Goal: Task Accomplishment & Management: Manage account settings

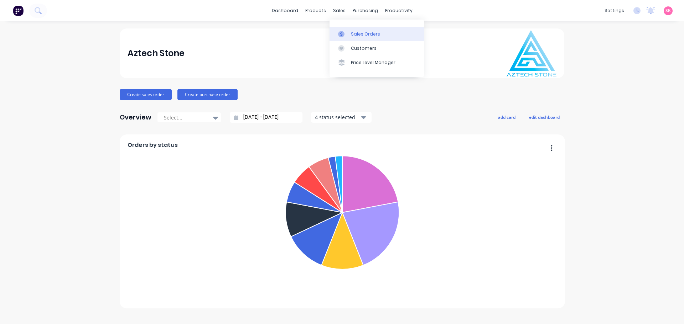
click at [336, 33] on link "Sales Orders" at bounding box center [376, 34] width 94 height 14
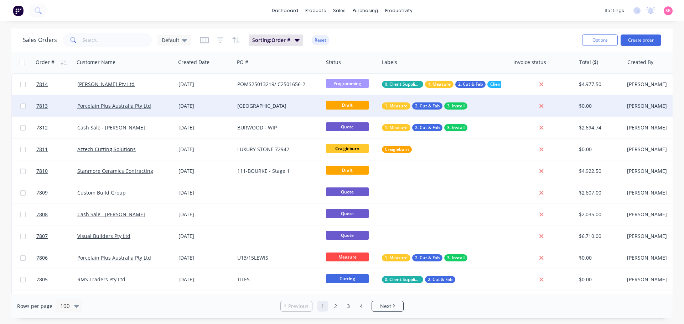
click at [319, 103] on div "EASTMELBOURNE" at bounding box center [278, 106] width 83 height 7
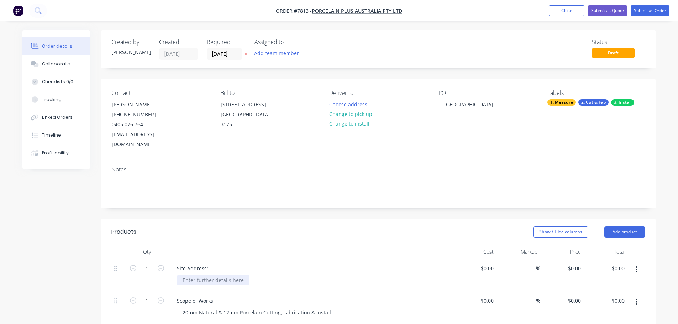
click at [202, 275] on div at bounding box center [213, 280] width 73 height 10
click at [338, 126] on button "Change to install" at bounding box center [349, 124] width 48 height 10
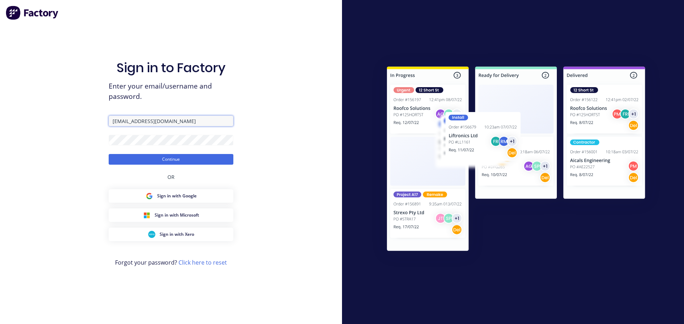
drag, startPoint x: 183, startPoint y: 119, endPoint x: 179, endPoint y: 125, distance: 7.3
click at [183, 119] on input "jordan@aztechstone.com.au" at bounding box center [171, 121] width 125 height 11
type input "office@aztechstone.com.au"
click at [169, 156] on button "Continue" at bounding box center [171, 159] width 125 height 11
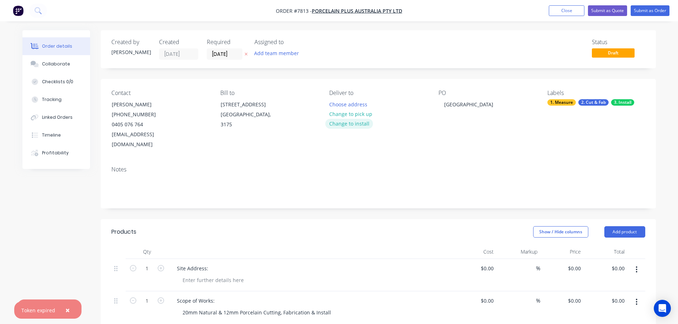
click at [358, 124] on button "Change to install" at bounding box center [349, 124] width 48 height 10
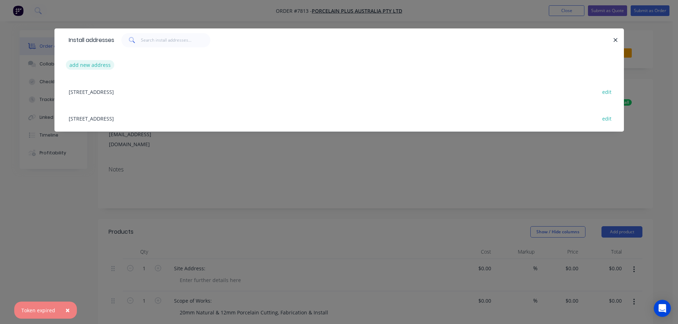
click at [96, 62] on button "add new address" at bounding box center [90, 65] width 49 height 10
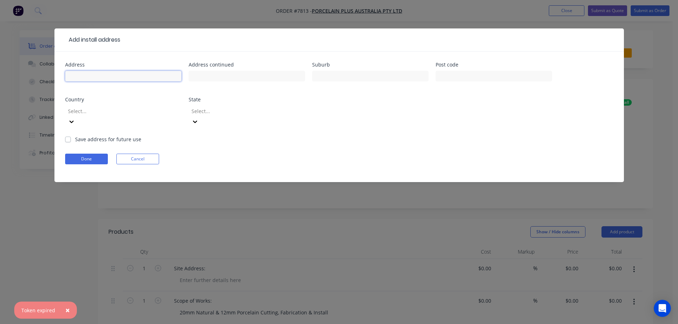
drag, startPoint x: 117, startPoint y: 74, endPoint x: 121, endPoint y: 72, distance: 4.2
click at [117, 74] on input "text" at bounding box center [123, 76] width 116 height 11
type input "701/280 Albert Street"
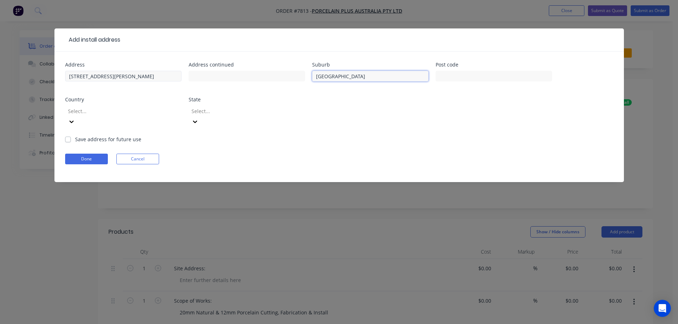
type input "East Melbourne"
type input "3002"
click at [103, 110] on div at bounding box center [118, 111] width 103 height 9
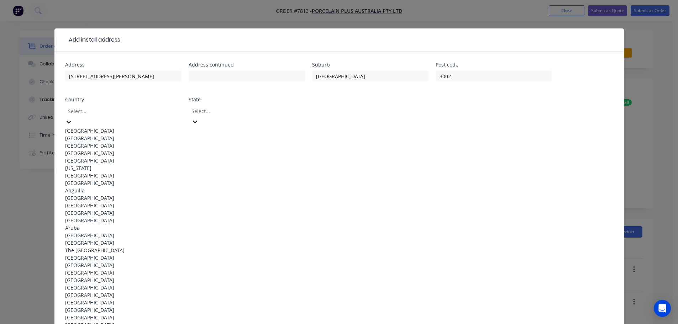
click at [108, 131] on div "Australia" at bounding box center [123, 130] width 116 height 7
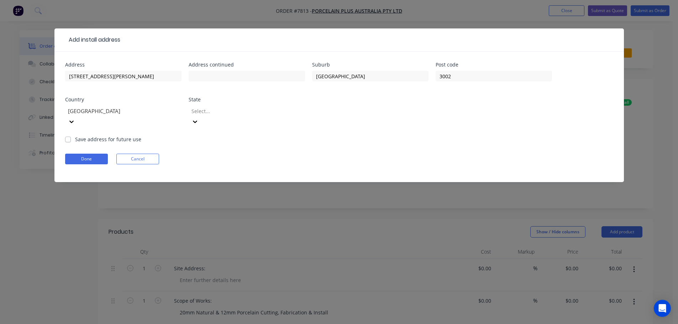
click at [233, 105] on div "Select..." at bounding box center [247, 120] width 116 height 32
click at [245, 109] on div at bounding box center [242, 111] width 103 height 9
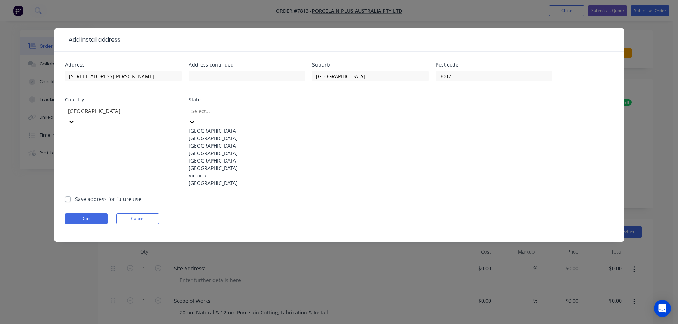
drag, startPoint x: 249, startPoint y: 209, endPoint x: 104, endPoint y: 166, distance: 151.2
click at [249, 179] on div "Victoria" at bounding box center [247, 175] width 116 height 7
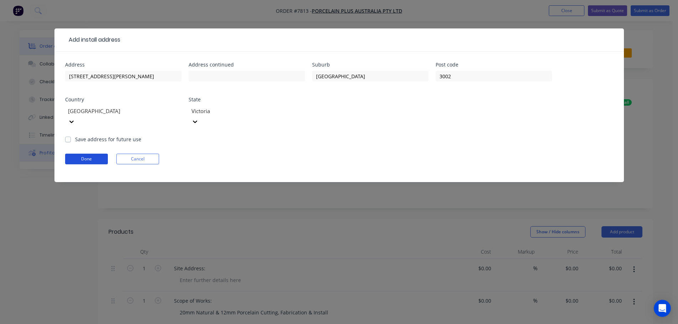
click at [88, 154] on button "Done" at bounding box center [86, 159] width 43 height 11
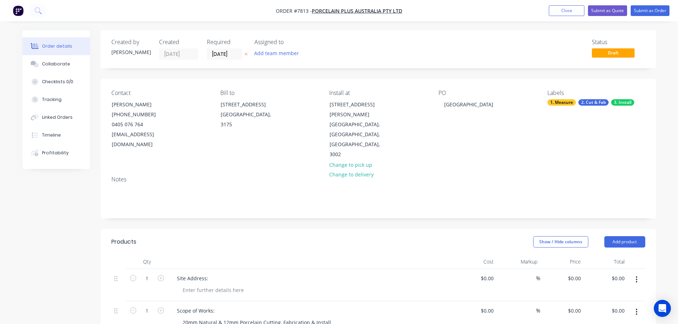
click at [217, 273] on div "Site Address:" at bounding box center [310, 278] width 279 height 10
click at [212, 273] on div "Site Address:" at bounding box center [192, 278] width 43 height 10
click at [212, 285] on div at bounding box center [213, 290] width 73 height 10
drag, startPoint x: 189, startPoint y: 271, endPoint x: 186, endPoint y: 267, distance: 4.3
click at [189, 285] on div at bounding box center [213, 290] width 73 height 10
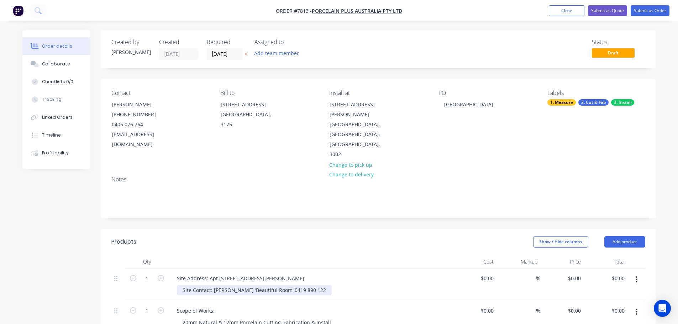
click at [287, 285] on div "Site Contact: Maree Howley ‘Beautiful Room’ 0419 890 122" at bounding box center [254, 290] width 155 height 10
click at [323, 285] on div "Site Contact: Maree Howley (Beautiful Room) - 0419 890 122" at bounding box center [257, 290] width 160 height 10
click at [214, 285] on div "Site Contact: Maree Howley (Beautiful Room) - 0419 890 122" at bounding box center [257, 294] width 160 height 18
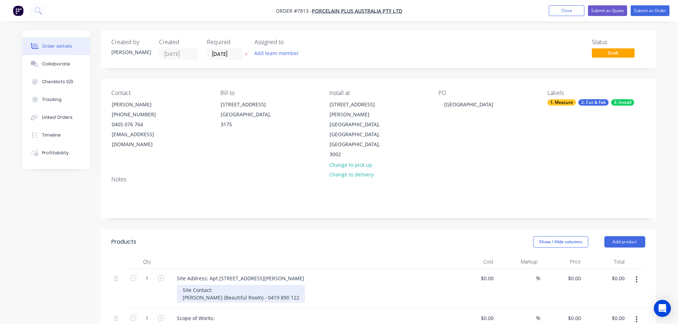
click at [296, 285] on div "Site Contact: Maree Howley (Beautiful Room) - 0419 890 122" at bounding box center [241, 294] width 128 height 18
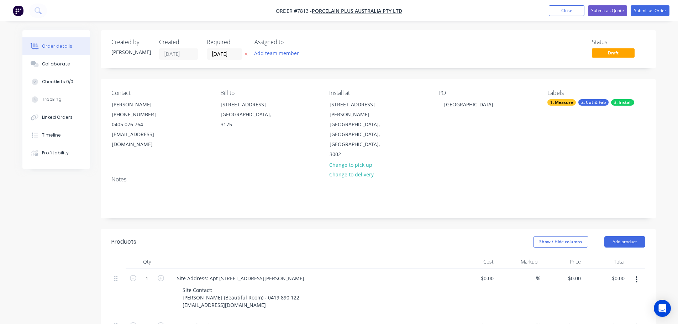
click at [359, 255] on div at bounding box center [310, 262] width 285 height 14
click at [231, 52] on input "08/10/25" at bounding box center [224, 54] width 35 height 11
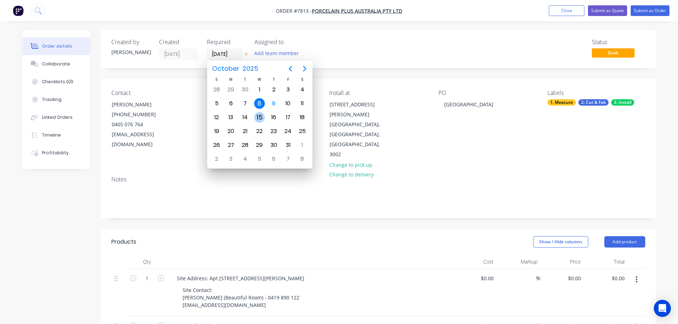
click at [253, 116] on div "15" at bounding box center [259, 118] width 14 height 14
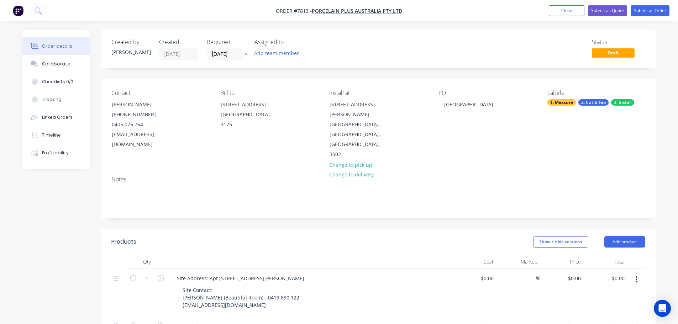
click at [230, 59] on label "15/10/25" at bounding box center [225, 53] width 36 height 11
click at [230, 59] on input "15/10/25" at bounding box center [224, 54] width 35 height 11
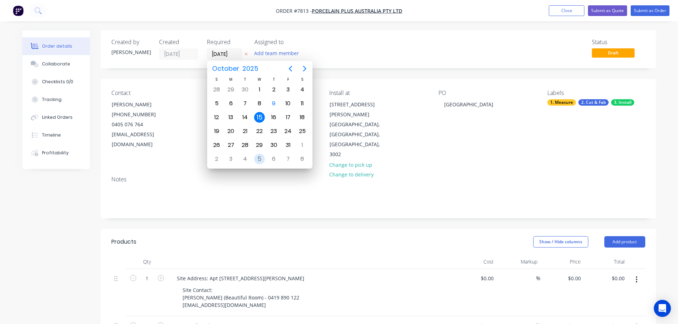
click at [260, 156] on div "5" at bounding box center [259, 159] width 11 height 11
type input "05/11/25"
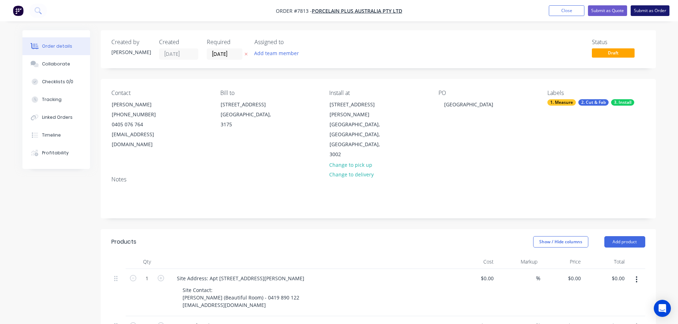
click at [663, 10] on button "Submit as Order" at bounding box center [650, 10] width 39 height 11
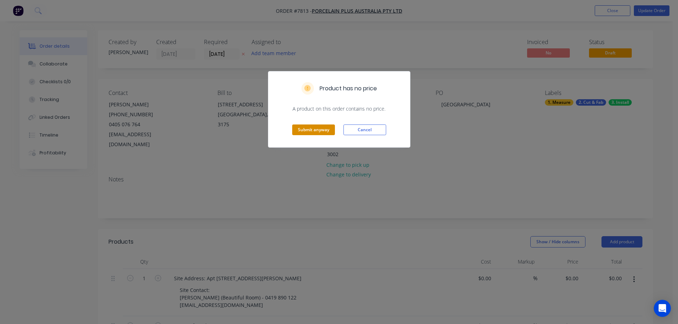
click at [324, 129] on button "Submit anyway" at bounding box center [313, 130] width 43 height 11
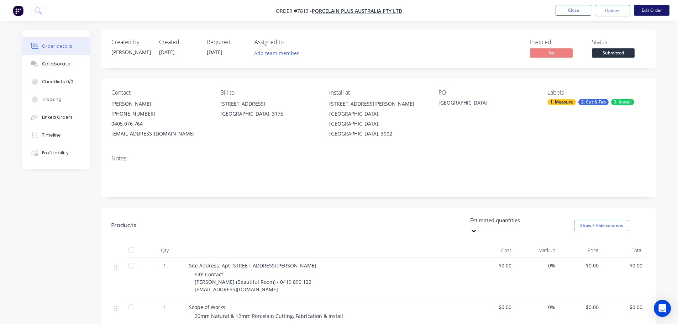
click at [642, 8] on button "Edit Order" at bounding box center [652, 10] width 36 height 11
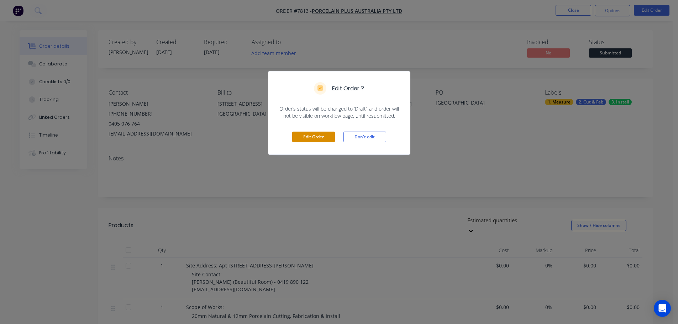
click at [327, 133] on button "Edit Order" at bounding box center [313, 137] width 43 height 11
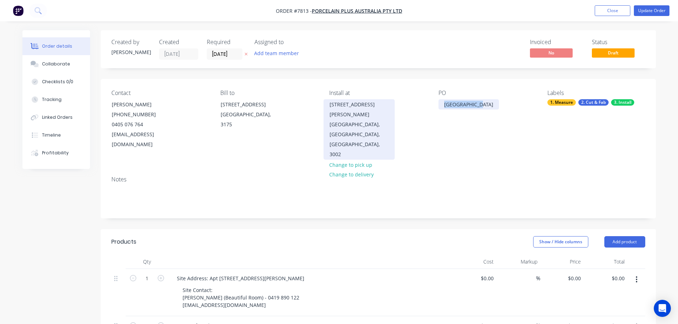
drag, startPoint x: 489, startPoint y: 106, endPoint x: 360, endPoint y: 106, distance: 128.5
click at [364, 105] on div "Contact Bryce Hobson (03) 8566 7665 0405 076 764 bryce@porcelainplus.com.au Bil…" at bounding box center [378, 125] width 555 height 92
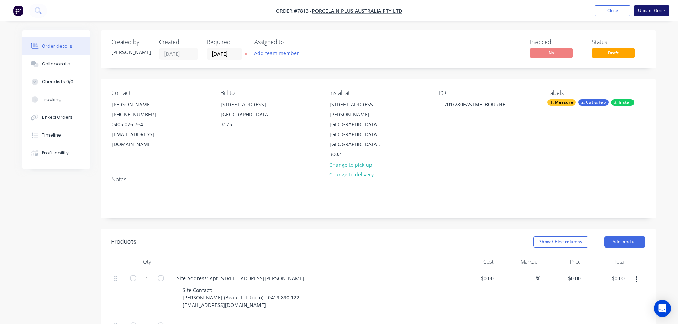
click at [649, 11] on button "Update Order" at bounding box center [652, 10] width 36 height 11
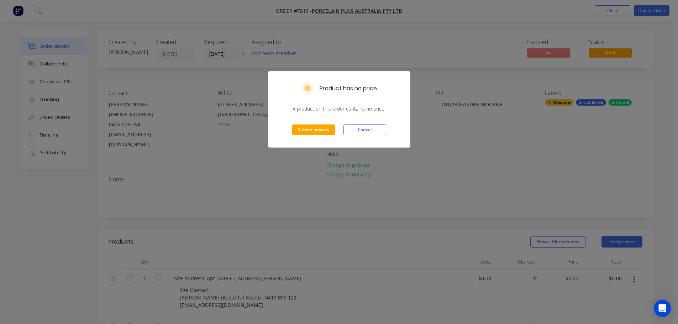
click at [288, 128] on div "Submit anyway Cancel" at bounding box center [339, 130] width 142 height 35
click at [299, 130] on button "Submit anyway" at bounding box center [313, 130] width 43 height 11
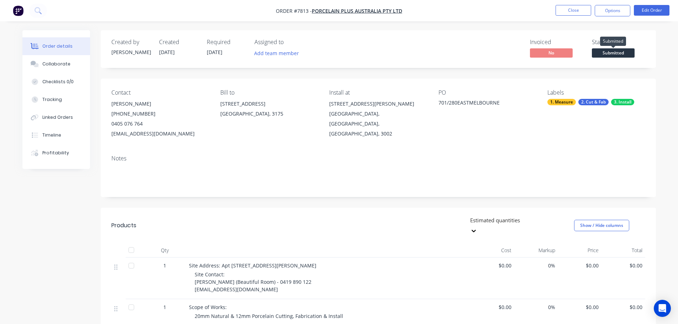
click at [616, 53] on span "Submitted" at bounding box center [613, 52] width 43 height 9
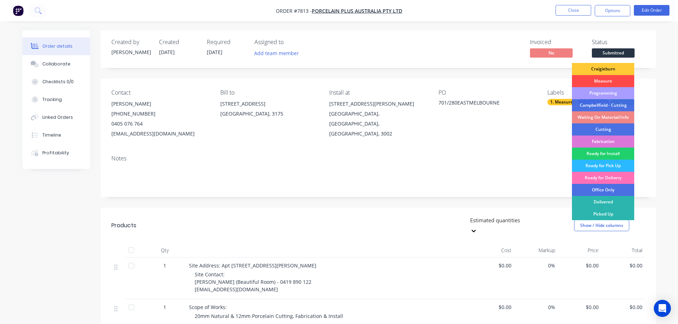
click at [601, 85] on div "Measure" at bounding box center [603, 81] width 62 height 12
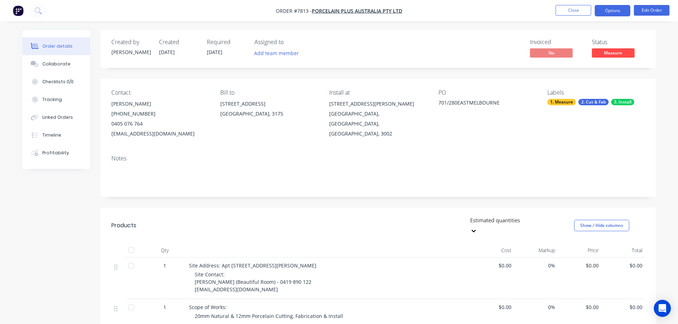
click at [615, 10] on button "Options" at bounding box center [613, 10] width 36 height 11
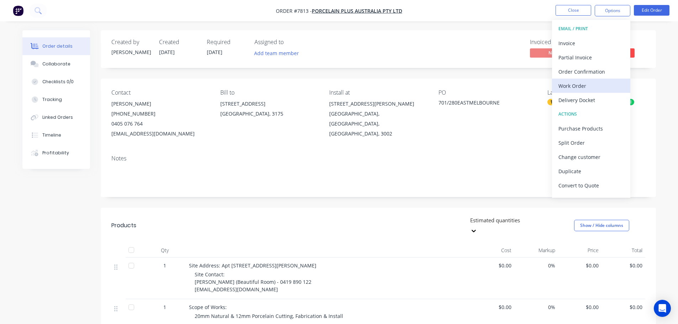
click at [599, 87] on div "Work Order" at bounding box center [592, 86] width 66 height 10
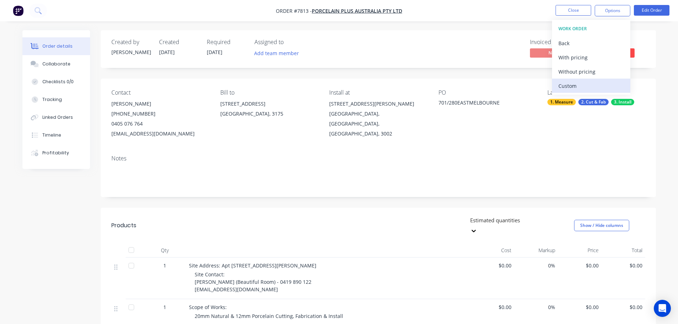
click at [599, 85] on div "Custom" at bounding box center [592, 86] width 66 height 10
click at [601, 75] on div "Without pricing" at bounding box center [592, 72] width 66 height 10
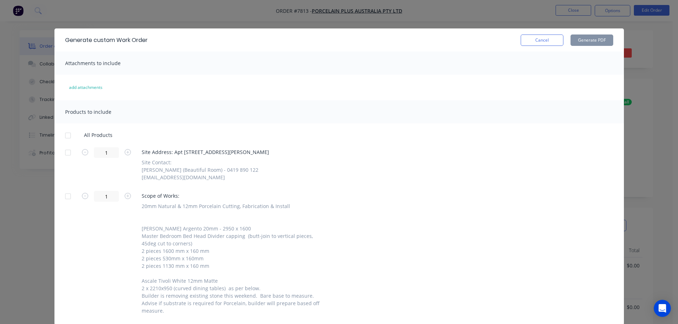
click at [61, 149] on div at bounding box center [68, 153] width 14 height 14
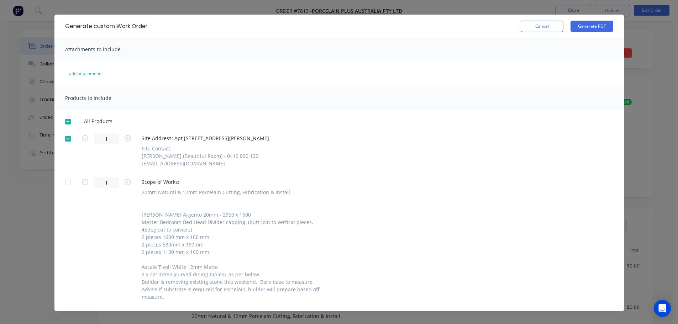
scroll to position [22, 0]
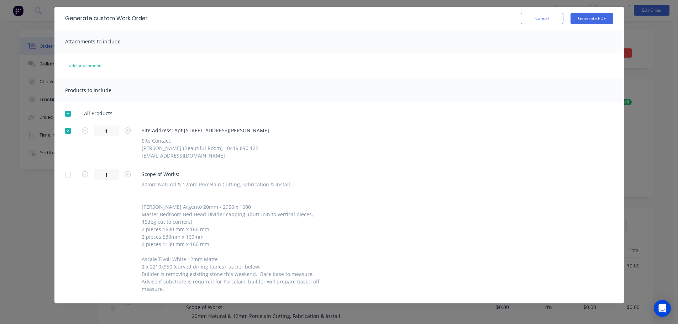
click at [66, 177] on div at bounding box center [68, 175] width 14 height 14
click at [62, 174] on div at bounding box center [68, 175] width 14 height 14
drag, startPoint x: 66, startPoint y: 134, endPoint x: 69, endPoint y: 113, distance: 21.4
click at [66, 133] on div at bounding box center [68, 131] width 14 height 14
click at [533, 21] on button "Cancel" at bounding box center [542, 18] width 43 height 11
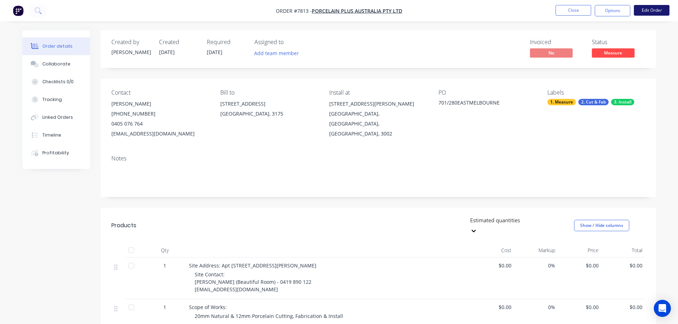
click at [652, 12] on button "Edit Order" at bounding box center [652, 10] width 36 height 11
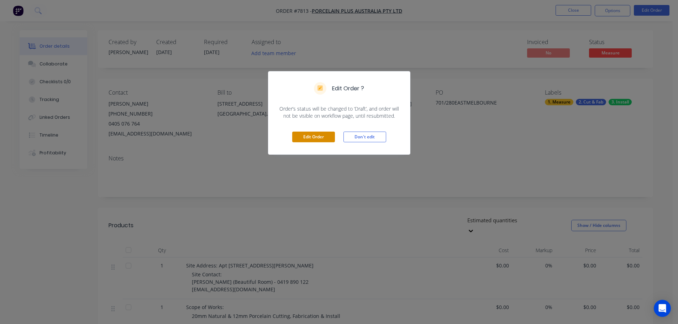
click at [307, 135] on button "Edit Order" at bounding box center [313, 137] width 43 height 11
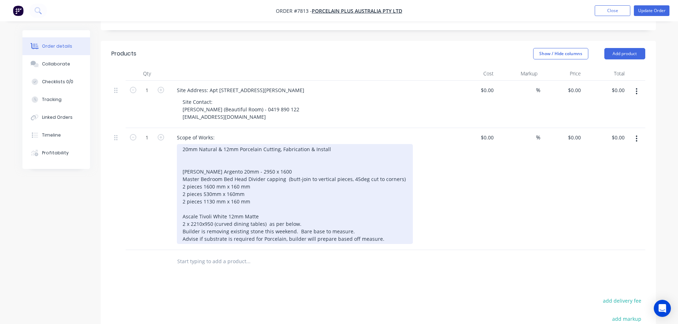
scroll to position [178, 0]
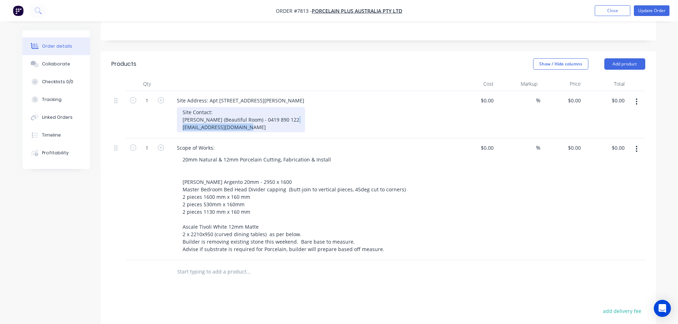
drag, startPoint x: 262, startPoint y: 107, endPoint x: 149, endPoint y: 109, distance: 113.3
click at [152, 109] on div "1 Site Address: Apt 701/280 Albert St, East Melbourne Site Contact: Maree Howle…" at bounding box center [378, 114] width 534 height 47
copy div "maree@beatifulroom.com.au"
click at [203, 265] on input "text" at bounding box center [248, 272] width 142 height 14
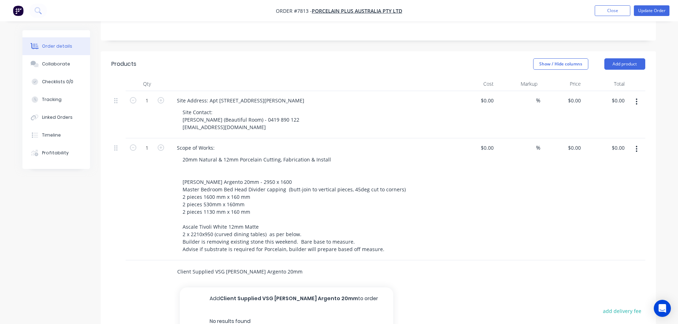
type input "Client Supplied VSG Turko Argento 20mm"
drag, startPoint x: 238, startPoint y: 273, endPoint x: 233, endPoint y: 277, distance: 6.8
click at [240, 288] on button "Add Client Supplied VSG Turko Argento 20mm to order" at bounding box center [287, 299] width 214 height 23
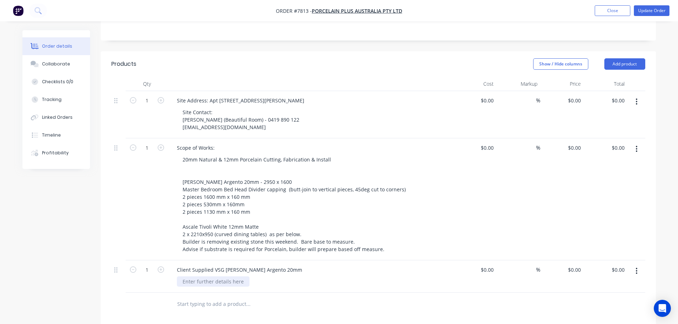
click at [222, 277] on div at bounding box center [213, 282] width 73 height 10
click at [211, 297] on input "text" at bounding box center [248, 304] width 142 height 14
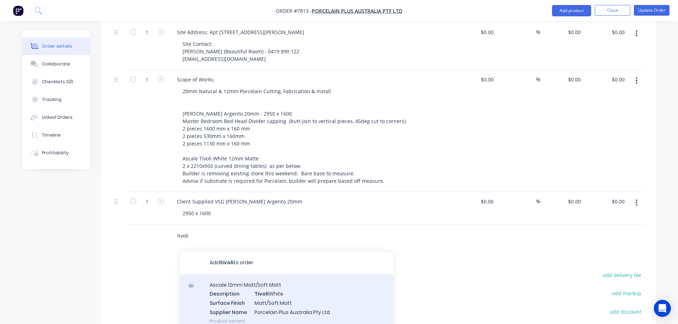
scroll to position [249, 0]
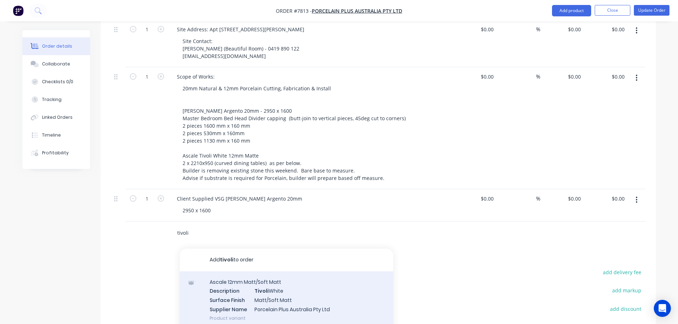
type input "tivoli"
click at [247, 278] on div "Ascale 12mm Matt/Soft Matt Description Tivoli White Surface Finish Matt/Soft Ma…" at bounding box center [287, 300] width 214 height 57
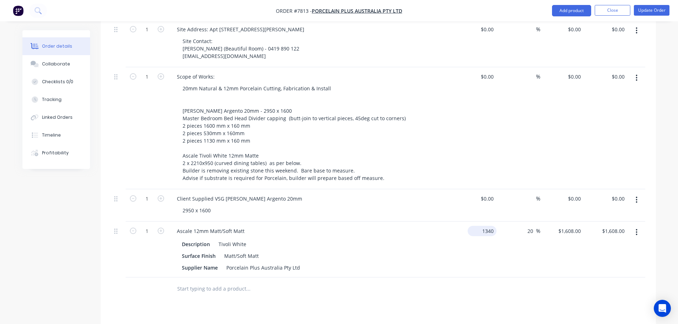
click at [481, 226] on div "1340 $1,340.00" at bounding box center [482, 231] width 29 height 10
type input "$0.00"
click at [528, 226] on input "20" at bounding box center [531, 231] width 9 height 10
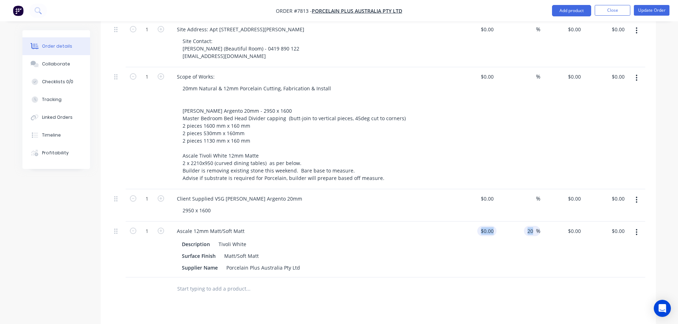
drag, startPoint x: 536, startPoint y: 213, endPoint x: 490, endPoint y: 212, distance: 45.9
click at [490, 222] on div "1 Ascale 12mm Matt/Soft Matt Description Tivoli White Surface Finish Matt/Soft …" at bounding box center [378, 250] width 534 height 56
click at [530, 226] on input "20" at bounding box center [531, 231] width 9 height 10
type input "0"
click at [543, 244] on div "$0.00 $0.00" at bounding box center [563, 250] width 44 height 56
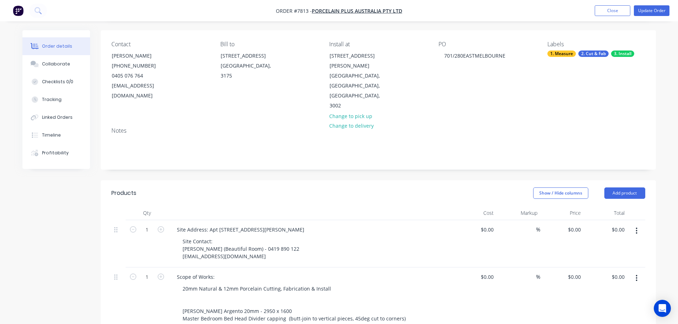
scroll to position [0, 0]
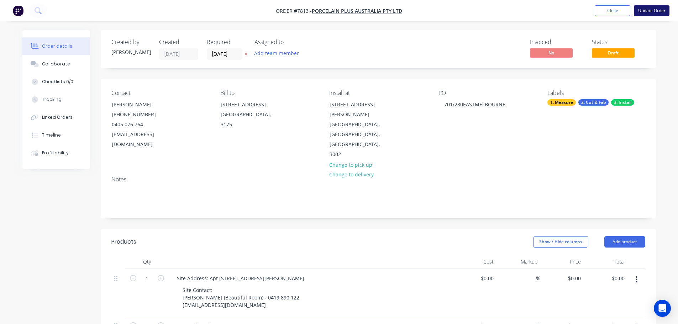
click at [647, 12] on button "Update Order" at bounding box center [652, 10] width 36 height 11
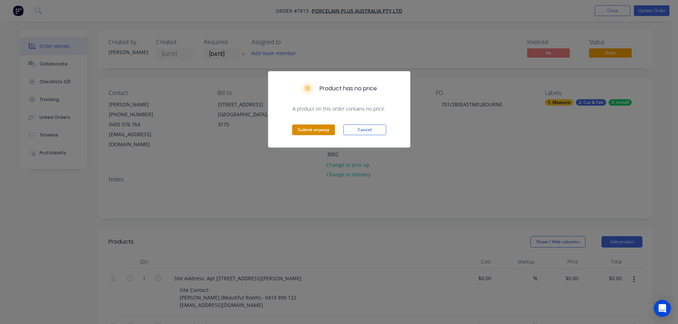
click at [321, 128] on button "Submit anyway" at bounding box center [313, 130] width 43 height 11
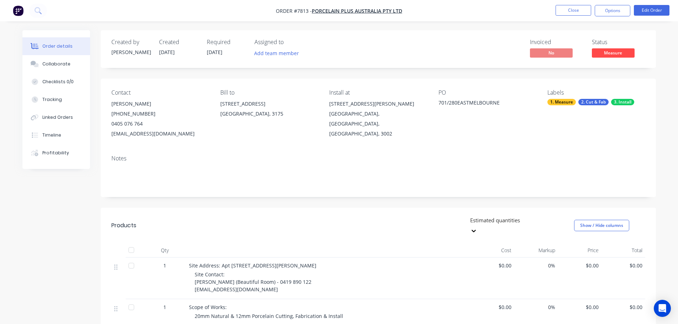
click at [623, 18] on nav "Order #7813 - Porcelain Plus Australia Pty Ltd Close Options Edit Order" at bounding box center [339, 10] width 678 height 21
click at [622, 11] on button "Options" at bounding box center [613, 10] width 36 height 11
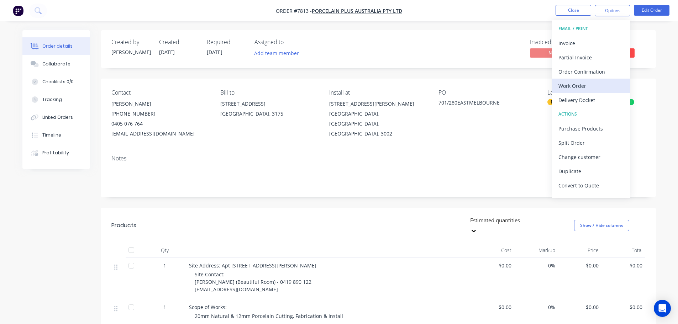
click at [594, 88] on div "Work Order" at bounding box center [592, 86] width 66 height 10
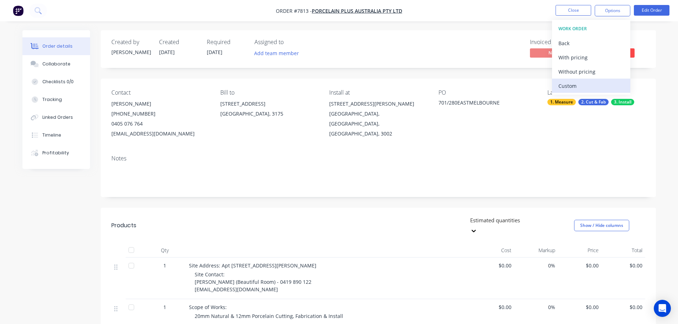
click at [594, 87] on div "Custom" at bounding box center [592, 86] width 66 height 10
click at [595, 70] on div "Without pricing" at bounding box center [592, 72] width 66 height 10
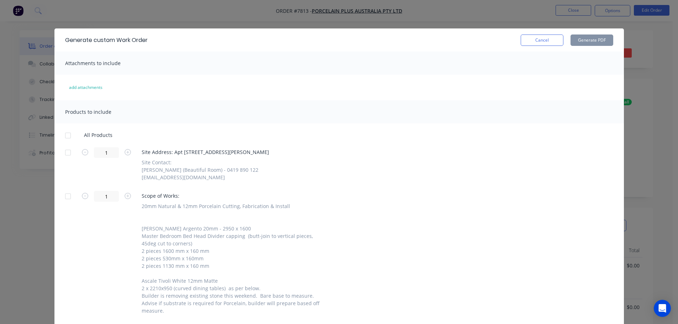
click at [65, 155] on div at bounding box center [68, 153] width 14 height 14
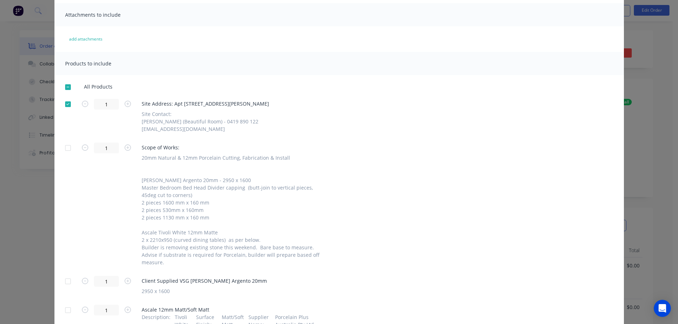
scroll to position [84, 0]
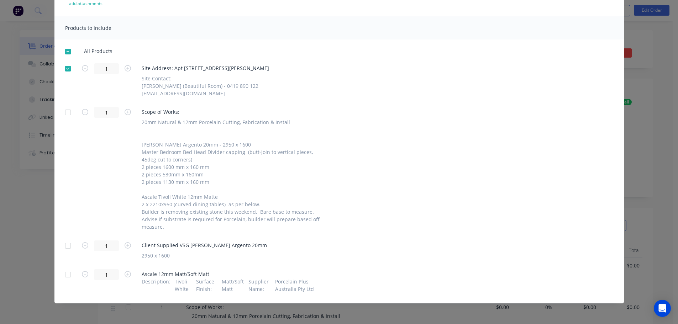
click at [69, 249] on div at bounding box center [68, 246] width 14 height 14
click at [66, 273] on div at bounding box center [68, 275] width 14 height 14
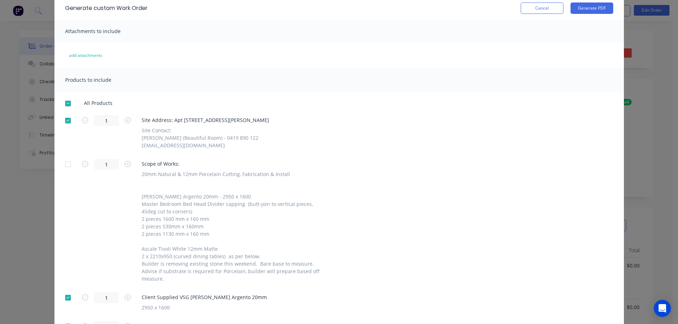
scroll to position [0, 0]
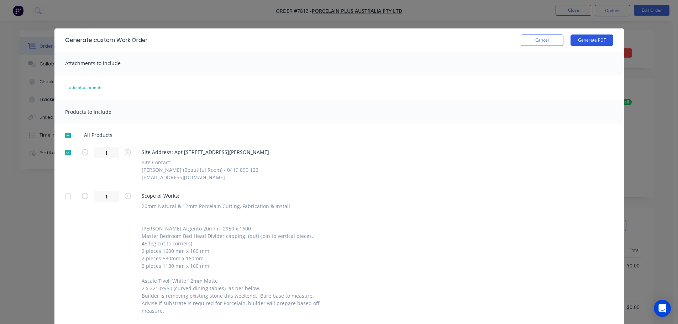
click at [571, 42] on button "Generate PDF" at bounding box center [592, 40] width 43 height 11
click at [548, 38] on button "Cancel" at bounding box center [542, 40] width 43 height 11
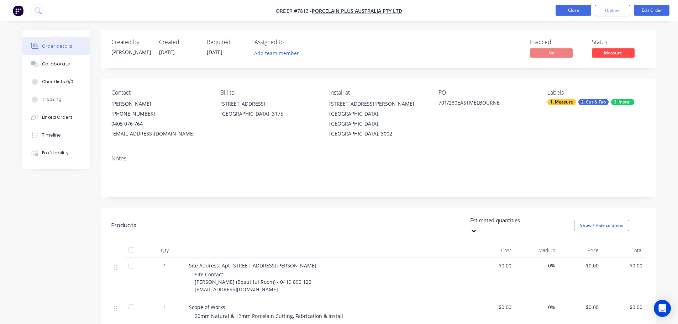
click at [573, 12] on button "Close" at bounding box center [574, 10] width 36 height 11
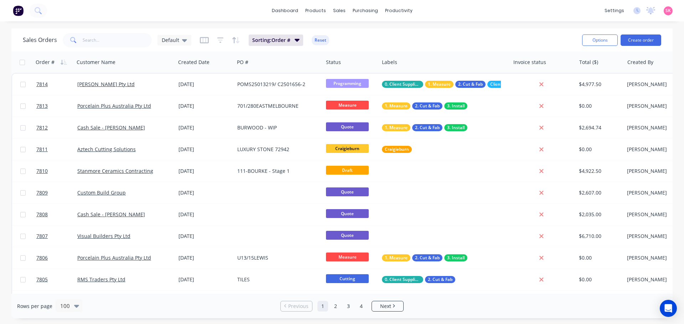
click at [108, 48] on div "Sales Orders Default Sorting: Order # Reset" at bounding box center [299, 39] width 553 height 17
click at [135, 42] on input "text" at bounding box center [117, 40] width 69 height 14
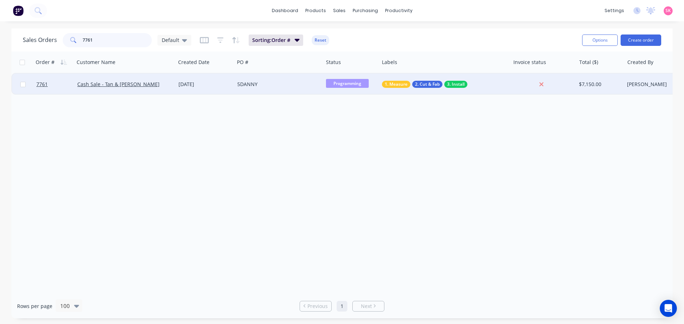
type input "7761"
click at [194, 85] on div "23 Sep 2025" at bounding box center [204, 84] width 53 height 7
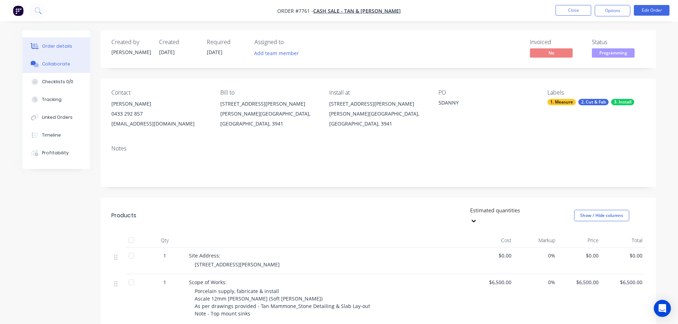
click at [52, 60] on button "Collaborate" at bounding box center [56, 64] width 68 height 18
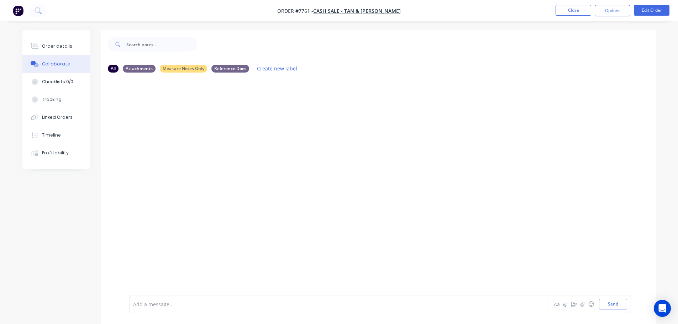
click at [167, 302] on div at bounding box center [319, 304] width 370 height 7
drag, startPoint x: 372, startPoint y: 302, endPoint x: 88, endPoint y: 272, distance: 286.0
click at [88, 272] on div "All Attachments Measure Notes Only Reference Docs Create new label ACCESS: Good…" at bounding box center [339, 184] width 634 height 309
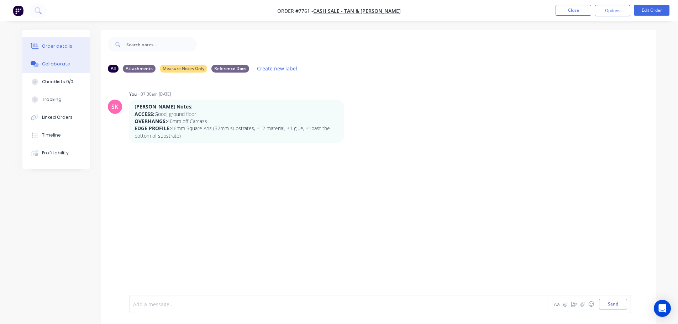
click at [68, 42] on button "Order details" at bounding box center [56, 46] width 68 height 18
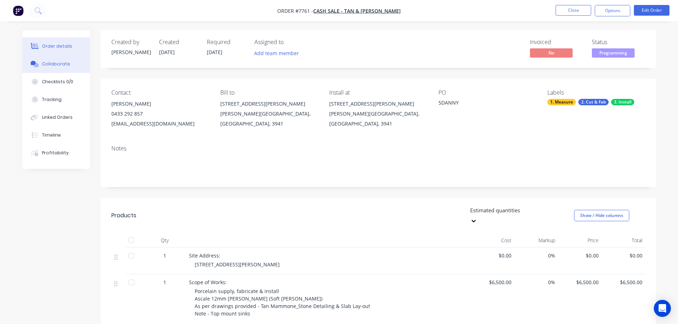
click at [77, 69] on button "Collaborate" at bounding box center [56, 64] width 68 height 18
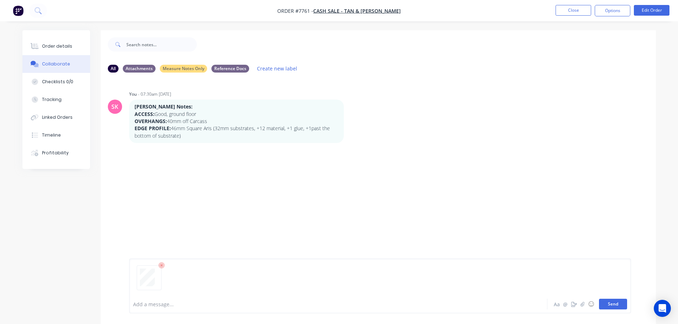
click at [616, 309] on button "Send" at bounding box center [613, 304] width 28 height 11
click at [564, 14] on button "Close" at bounding box center [574, 10] width 36 height 11
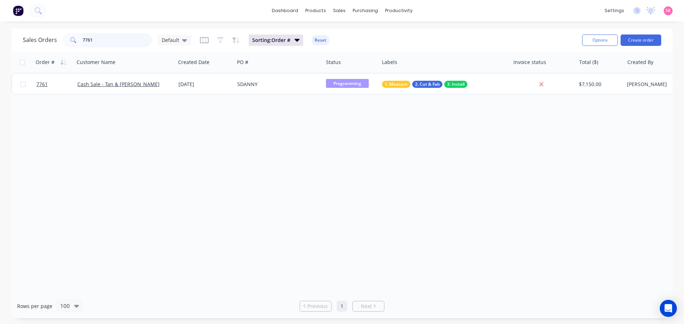
drag, startPoint x: 130, startPoint y: 40, endPoint x: 34, endPoint y: 37, distance: 96.6
click at [79, 42] on div "7761" at bounding box center [107, 40] width 89 height 14
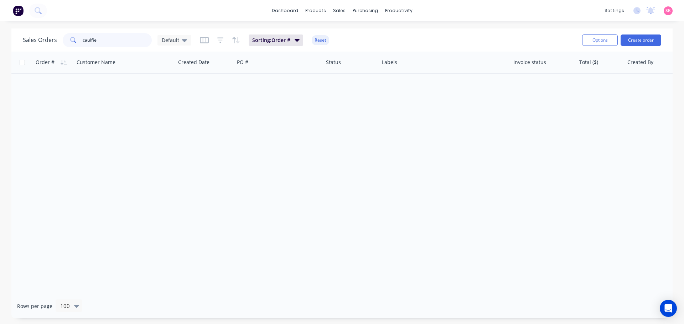
type input "caulfied"
click at [100, 38] on input "caulfied" at bounding box center [117, 40] width 69 height 14
drag, startPoint x: 111, startPoint y: 45, endPoint x: 11, endPoint y: 44, distance: 100.4
click at [12, 44] on div "Sales Orders caulfied Default Sorting: Order # Reset Options Create order" at bounding box center [341, 39] width 661 height 23
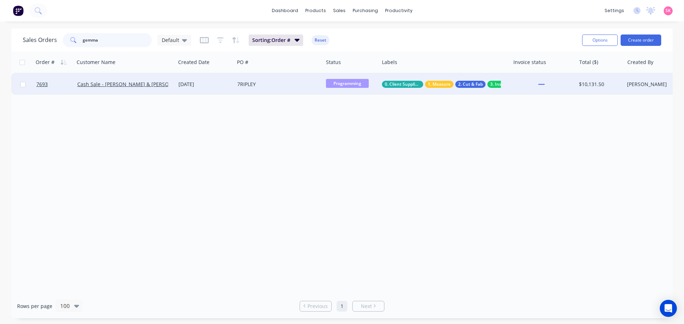
type input "gemma"
click at [178, 76] on div "10 Sep 2025" at bounding box center [205, 84] width 59 height 21
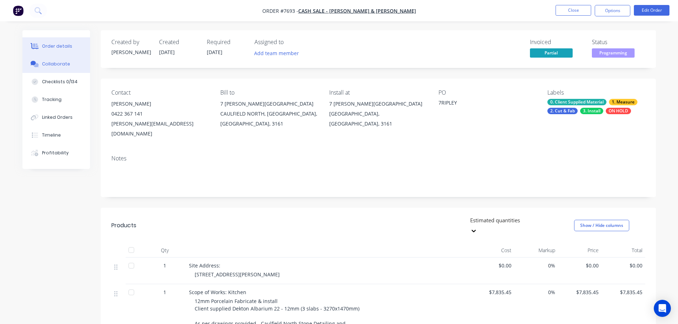
click at [78, 63] on button "Collaborate" at bounding box center [56, 64] width 68 height 18
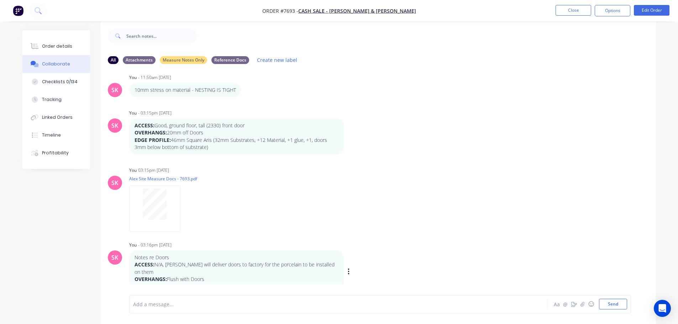
scroll to position [11, 0]
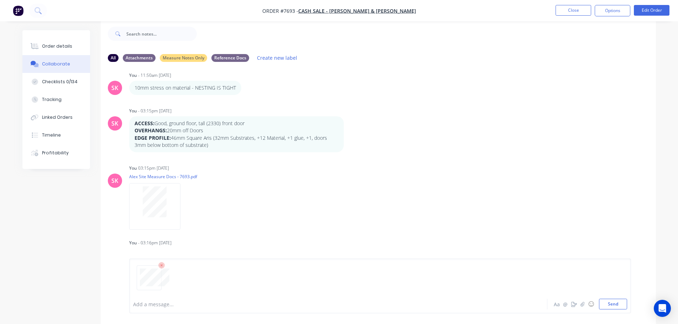
click at [22, 55] on button "Collaborate" at bounding box center [56, 64] width 68 height 18
click at [609, 303] on button "Send" at bounding box center [613, 304] width 28 height 11
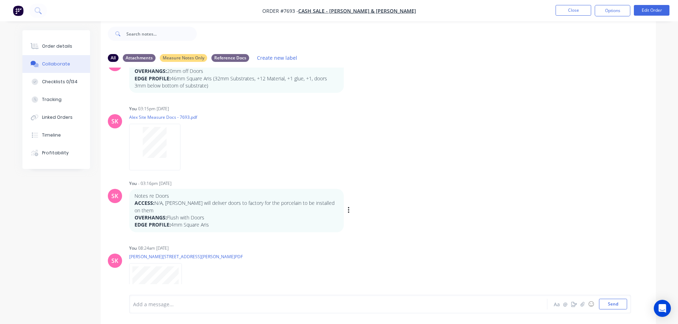
scroll to position [125, 0]
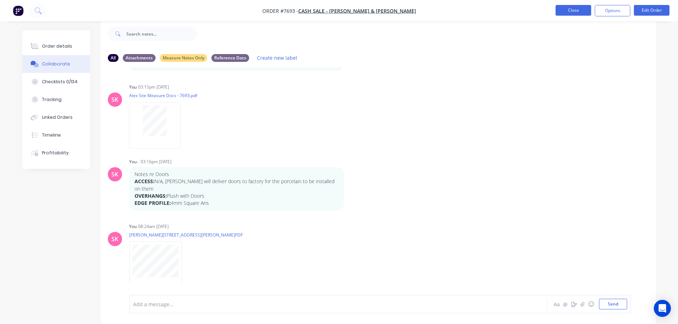
click at [574, 10] on button "Close" at bounding box center [574, 10] width 36 height 11
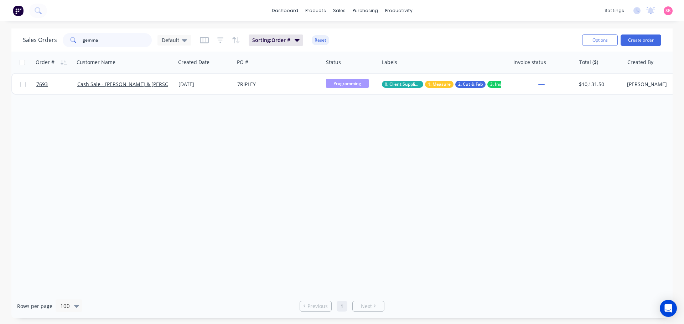
drag, startPoint x: 109, startPoint y: 41, endPoint x: 20, endPoint y: 51, distance: 90.2
click at [20, 51] on div "Sales Orders gemma Default Sorting: Order # Reset Options Create order" at bounding box center [341, 39] width 661 height 23
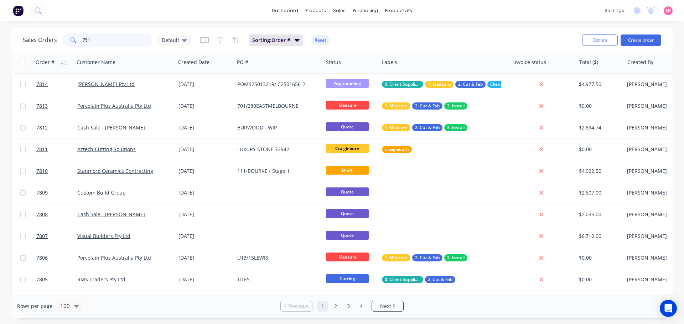
type input "7519"
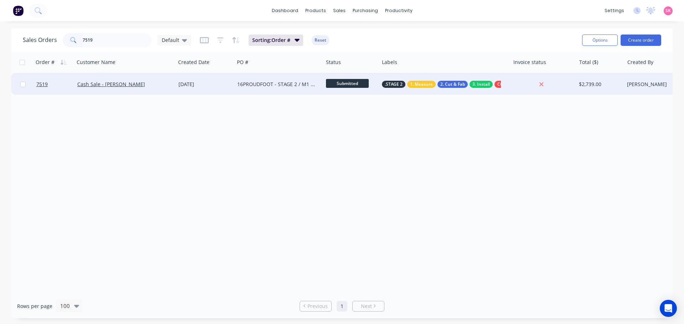
click at [155, 85] on div "Cash Sale - Brett Ford" at bounding box center [122, 84] width 91 height 7
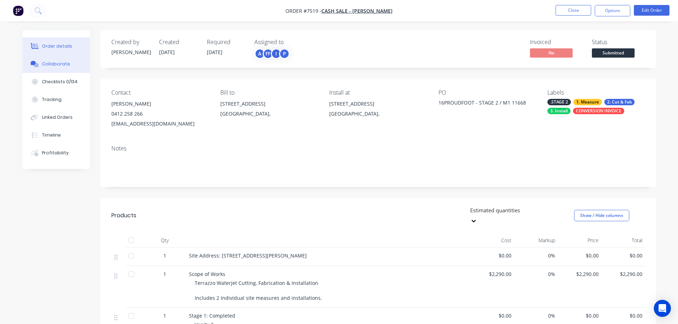
click at [59, 63] on div "Collaborate" at bounding box center [56, 64] width 28 height 6
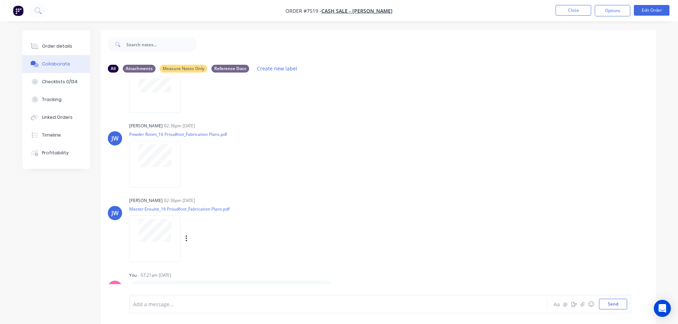
scroll to position [11, 0]
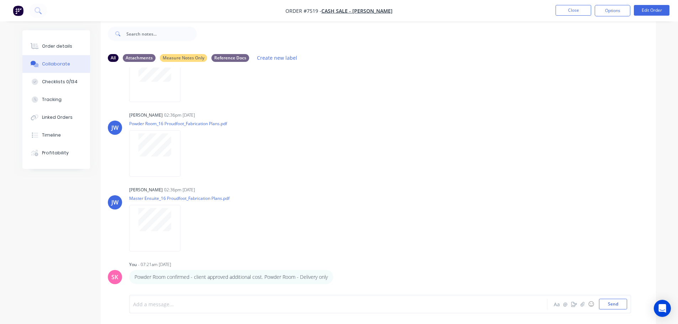
click at [246, 306] on div at bounding box center [319, 304] width 370 height 7
click at [188, 301] on div at bounding box center [319, 304] width 370 height 7
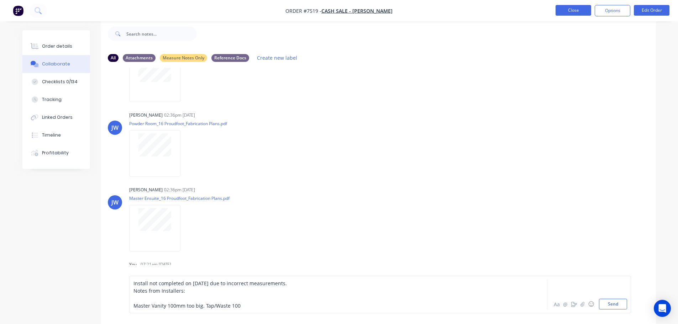
click at [564, 10] on button "Close" at bounding box center [574, 10] width 36 height 11
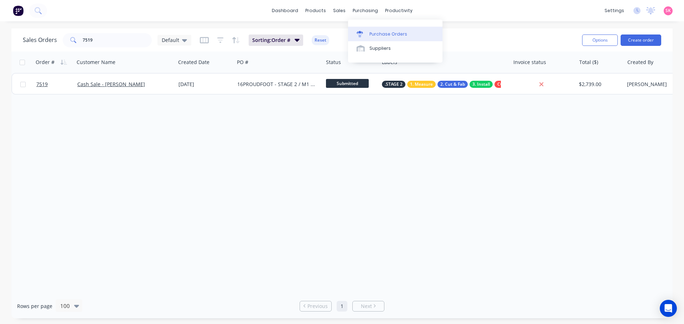
click at [385, 30] on link "Purchase Orders" at bounding box center [395, 34] width 94 height 14
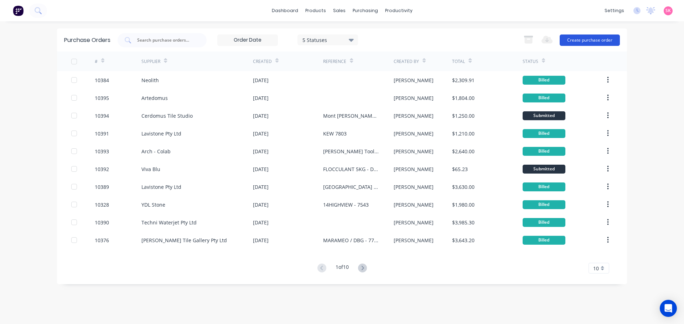
click at [597, 39] on button "Create purchase order" at bounding box center [589, 40] width 60 height 11
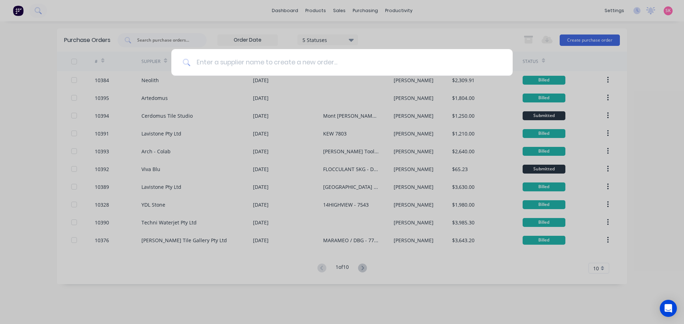
click at [250, 67] on input at bounding box center [346, 62] width 310 height 27
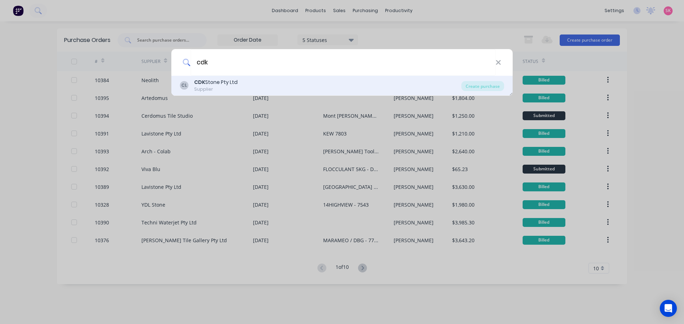
type input "cdk"
click at [267, 90] on div "CL CDK Stone Pty Ltd Supplier" at bounding box center [320, 86] width 281 height 14
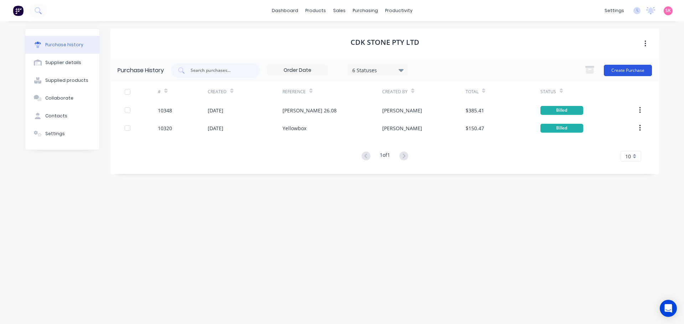
click at [633, 67] on button "Create Purchase" at bounding box center [628, 70] width 48 height 11
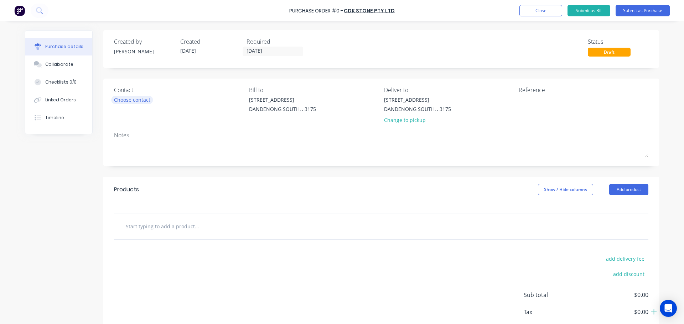
click at [122, 99] on div "Choose contact" at bounding box center [132, 99] width 36 height 7
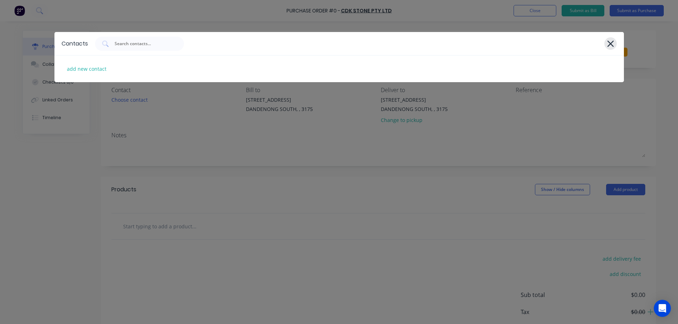
click at [610, 44] on icon at bounding box center [610, 44] width 6 height 6
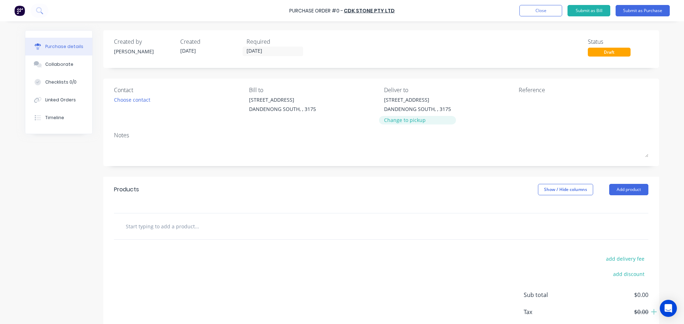
click at [416, 119] on div "Change to pickup" at bounding box center [417, 119] width 67 height 7
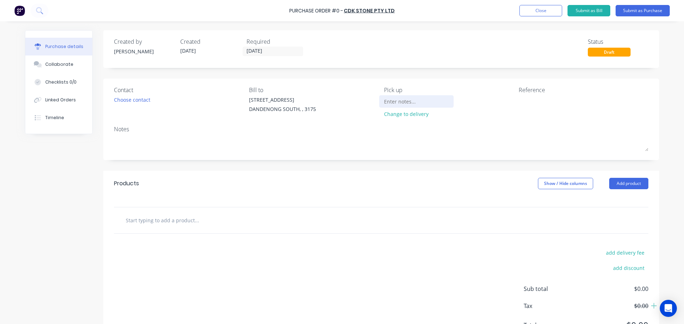
click at [407, 101] on input at bounding box center [416, 101] width 65 height 11
type input "Aztech to Collect from CDK Moorabbin"
click at [524, 103] on textarea at bounding box center [562, 104] width 89 height 16
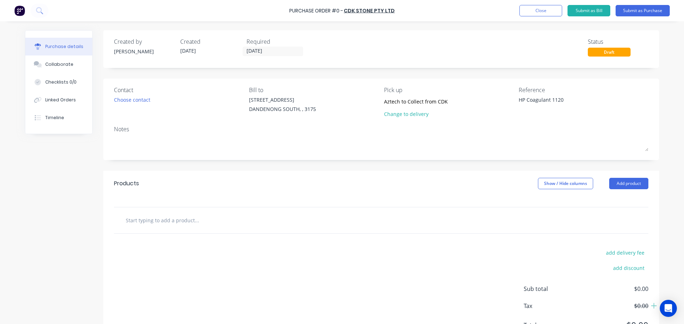
type textarea "HP Coagulant 1120"
click at [143, 219] on input "text" at bounding box center [196, 220] width 142 height 14
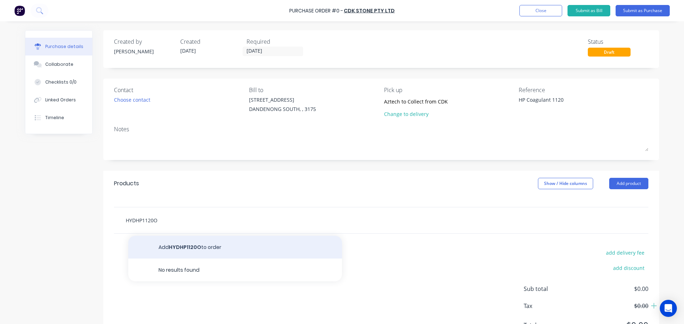
type input "HYDHP1120O"
click at [217, 251] on button "Add HYDHP1120O to order" at bounding box center [235, 247] width 214 height 23
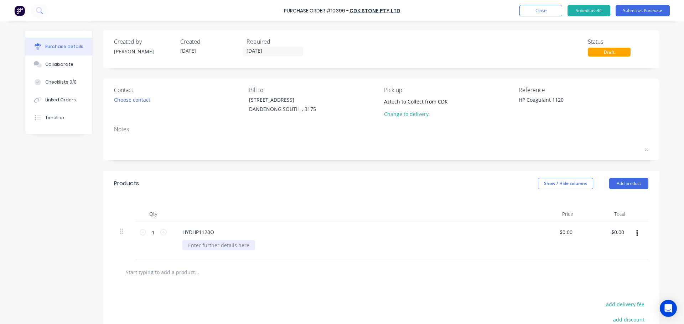
click at [208, 244] on div at bounding box center [218, 245] width 73 height 10
click at [219, 245] on div at bounding box center [218, 245] width 73 height 10
click at [239, 209] on div at bounding box center [349, 214] width 356 height 14
click at [568, 231] on input "0.00" at bounding box center [565, 232] width 16 height 10
click at [568, 231] on input "0.00" at bounding box center [567, 232] width 14 height 10
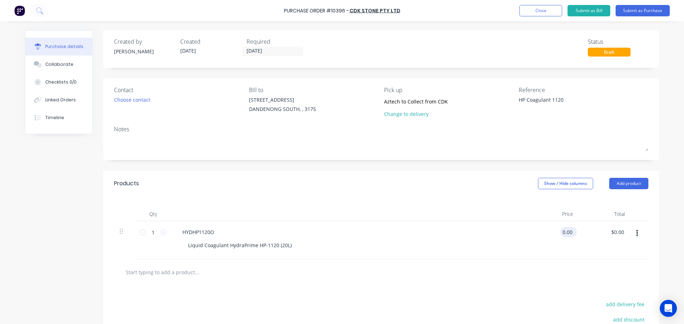
click at [568, 231] on input "0.00" at bounding box center [567, 232] width 14 height 10
type input "1"
type input "$128.00"
click at [632, 14] on button "Submit as Purchase" at bounding box center [642, 10] width 54 height 11
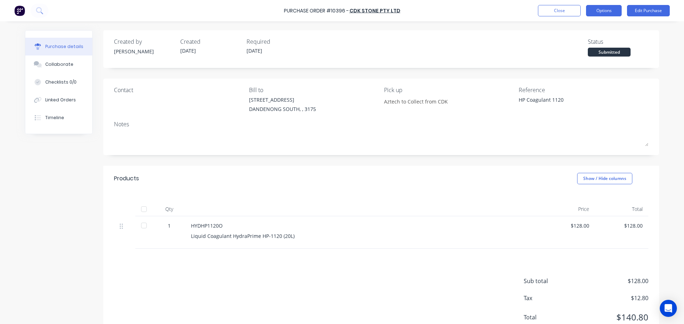
click at [614, 12] on button "Options" at bounding box center [604, 10] width 36 height 11
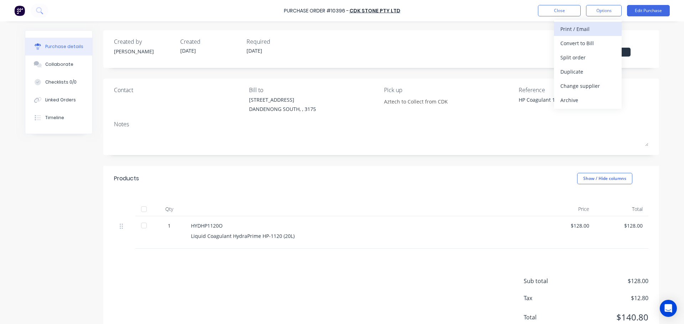
click at [599, 31] on div "Print / Email" at bounding box center [587, 29] width 55 height 10
click at [596, 45] on div "With pricing" at bounding box center [587, 43] width 55 height 10
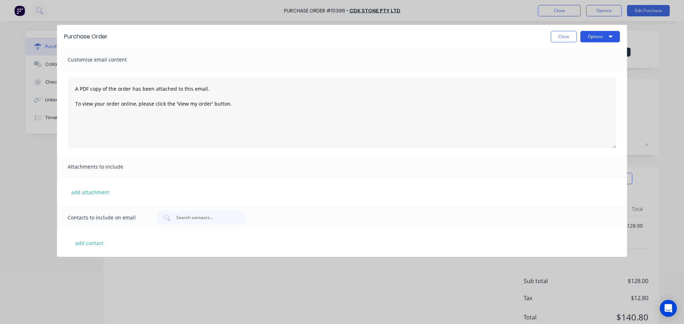
click at [595, 37] on button "Options" at bounding box center [600, 36] width 40 height 11
click at [589, 66] on div "Print" at bounding box center [585, 69] width 55 height 10
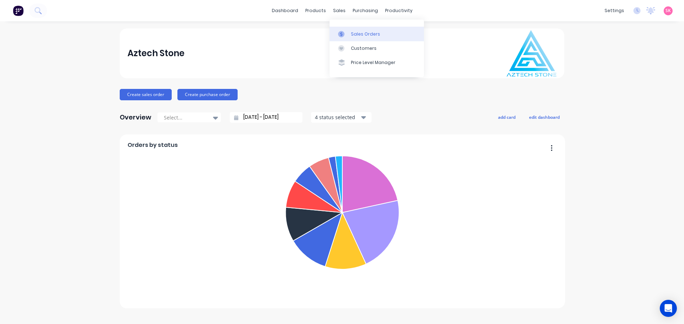
click at [336, 31] on link "Sales Orders" at bounding box center [376, 34] width 94 height 14
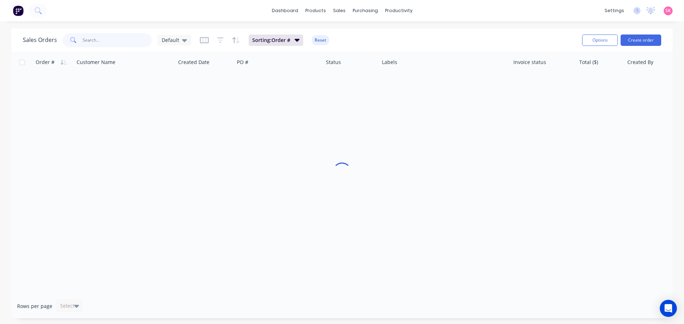
click at [111, 42] on input "text" at bounding box center [117, 40] width 69 height 14
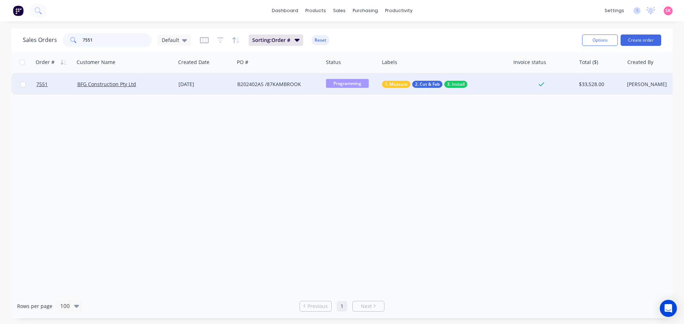
type input "7551"
click at [195, 84] on div "16 Jul 2025" at bounding box center [204, 84] width 53 height 7
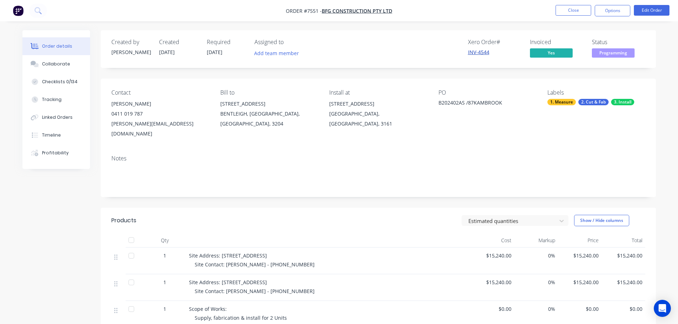
click at [484, 51] on link "INV-4544" at bounding box center [478, 52] width 21 height 7
click at [563, 8] on button "Close" at bounding box center [574, 10] width 36 height 11
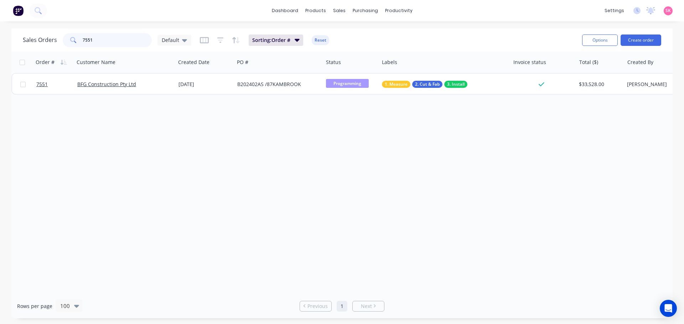
drag, startPoint x: 102, startPoint y: 44, endPoint x: 30, endPoint y: 42, distance: 71.9
click at [30, 42] on div "Sales Orders 7551 Default" at bounding box center [107, 40] width 168 height 14
type input "bfg"
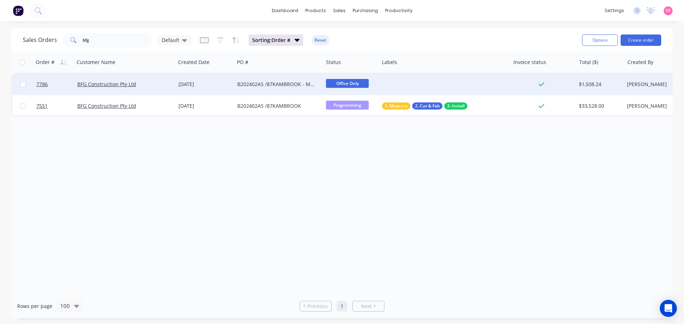
click at [504, 84] on div at bounding box center [444, 84] width 131 height 21
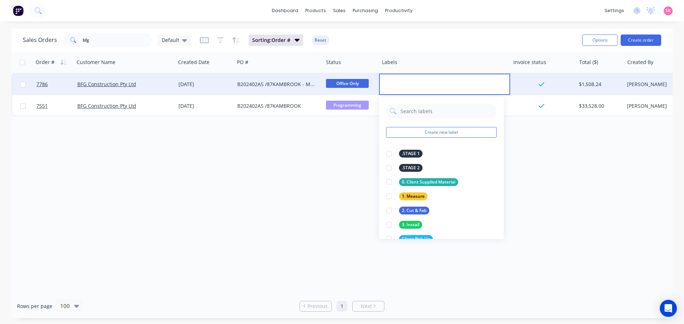
click at [544, 83] on div at bounding box center [541, 84] width 57 height 6
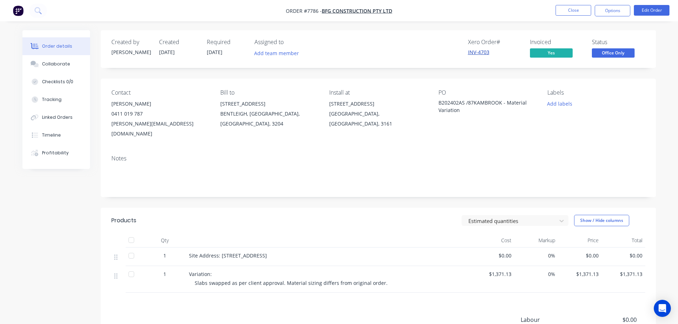
click at [479, 50] on link "INV-4703" at bounding box center [478, 52] width 21 height 7
click at [605, 51] on span "Office Only" at bounding box center [613, 52] width 43 height 9
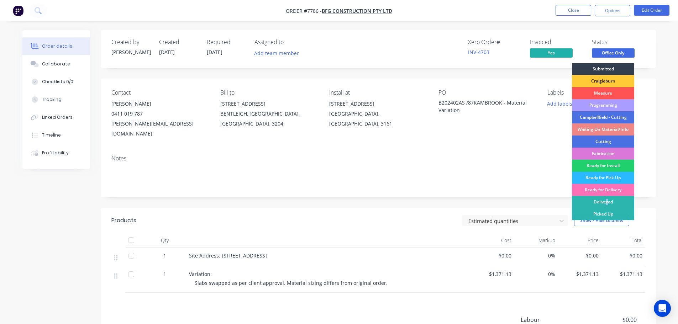
drag, startPoint x: 607, startPoint y: 207, endPoint x: 606, endPoint y: 202, distance: 5.0
click at [607, 207] on div "Delivered" at bounding box center [603, 202] width 62 height 12
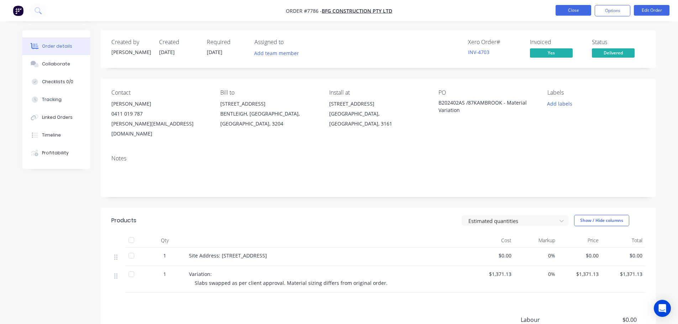
click at [583, 15] on button "Close" at bounding box center [574, 10] width 36 height 11
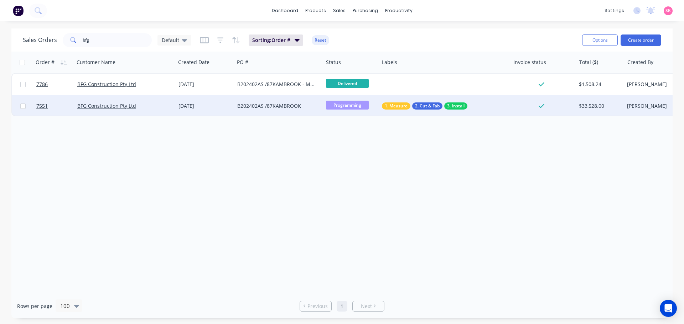
click at [297, 112] on div "B202402AS /87KAMBROOK" at bounding box center [278, 105] width 89 height 21
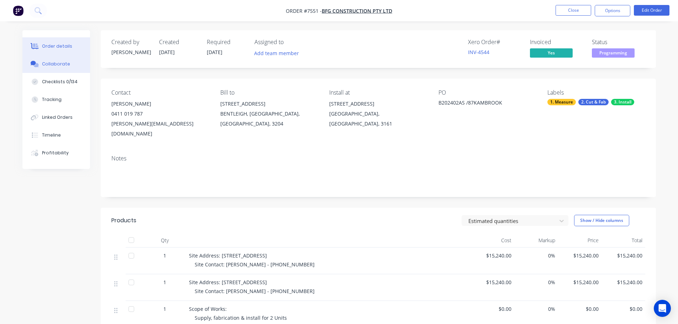
click at [48, 65] on div "Collaborate" at bounding box center [56, 64] width 28 height 6
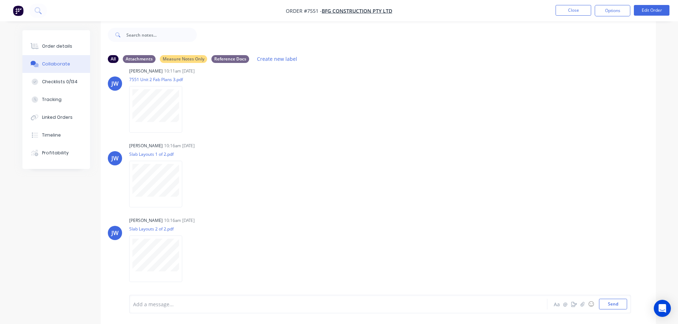
scroll to position [1291, 0]
click at [174, 301] on div at bounding box center [319, 304] width 370 height 7
click at [586, 15] on button "Close" at bounding box center [574, 10] width 36 height 11
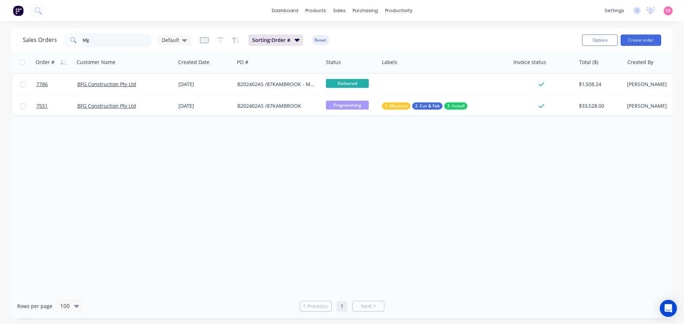
drag, startPoint x: 102, startPoint y: 43, endPoint x: 12, endPoint y: 43, distance: 90.4
click at [12, 43] on div "Sales Orders bfg Default Sorting: Order # Reset Options Create order" at bounding box center [341, 39] width 661 height 23
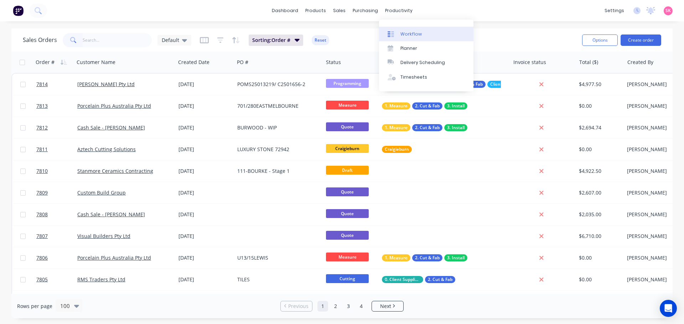
click at [410, 34] on div "Workflow" at bounding box center [410, 34] width 21 height 6
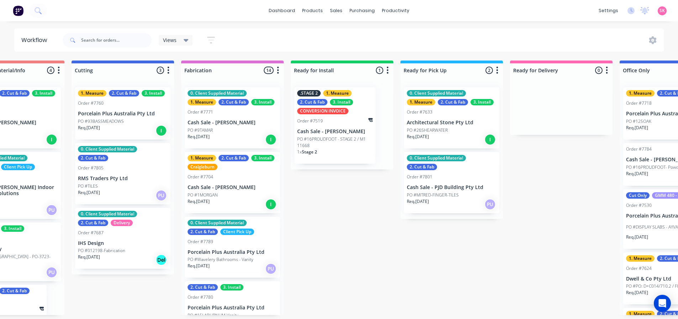
scroll to position [0, 607]
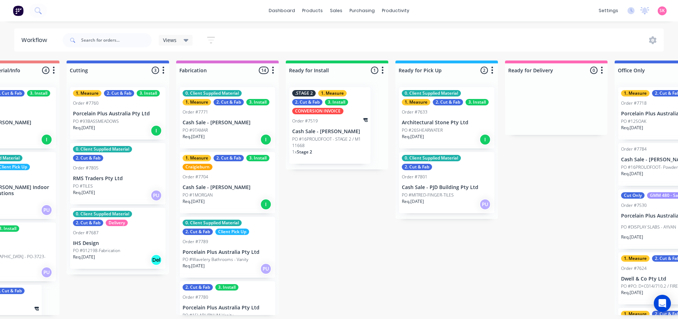
click at [423, 194] on p "PO #MITRED-FINGER-TILES" at bounding box center [428, 195] width 52 height 6
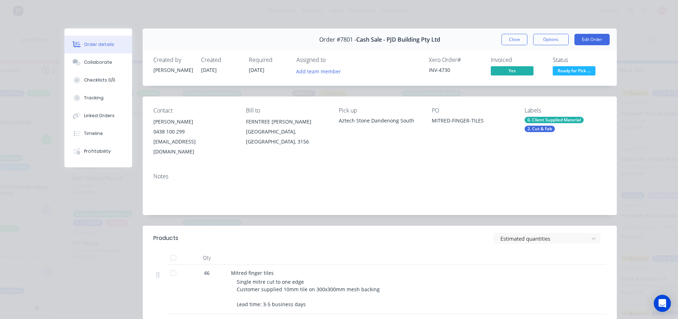
click at [555, 130] on div "0. Client Supplied Material 2. Cut & Fab" at bounding box center [566, 124] width 82 height 15
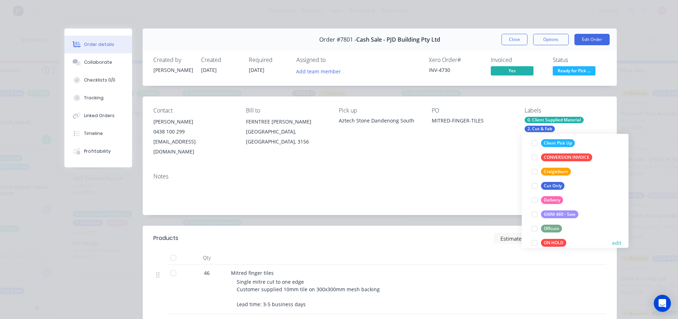
scroll to position [178, 0]
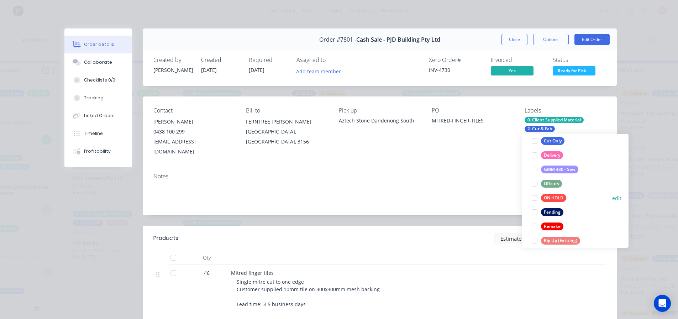
click at [535, 200] on div at bounding box center [535, 198] width 14 height 14
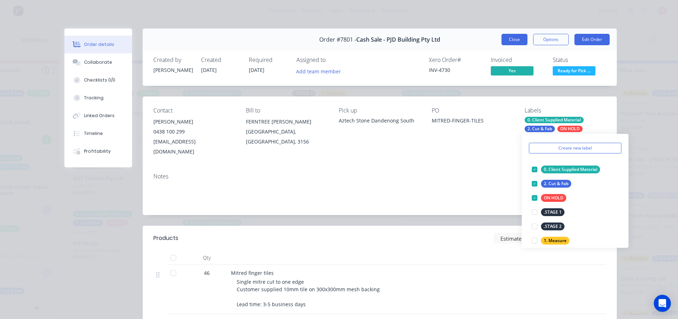
click at [517, 39] on button "Close" at bounding box center [515, 39] width 26 height 11
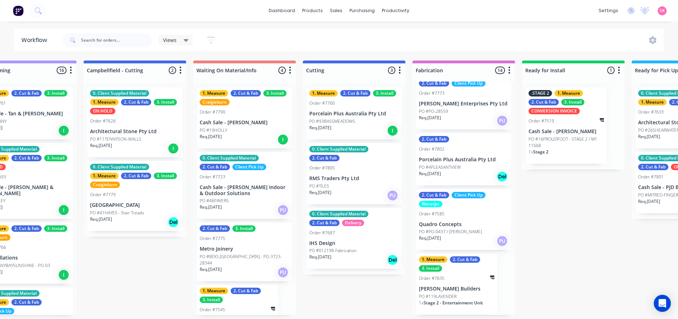
scroll to position [0, 369]
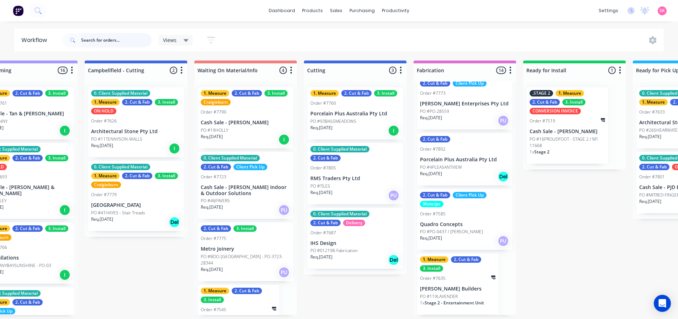
click at [104, 33] on input "text" at bounding box center [116, 40] width 71 height 14
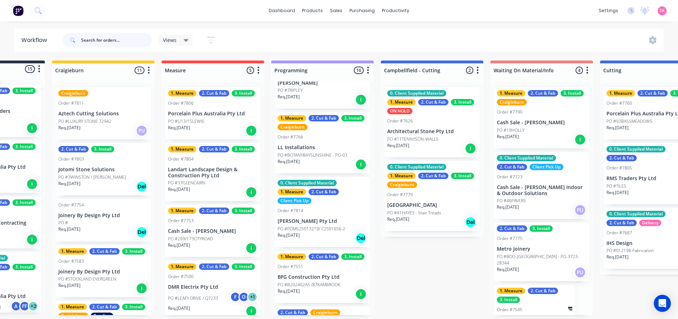
scroll to position [0, 0]
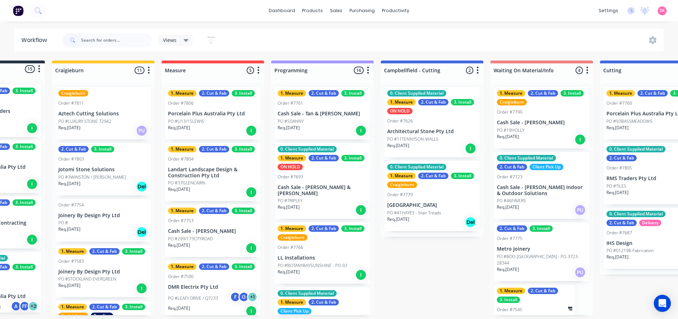
click at [323, 194] on p "Cash Sale - Gemma Hudson & Josh Feldschuh" at bounding box center [323, 190] width 90 height 12
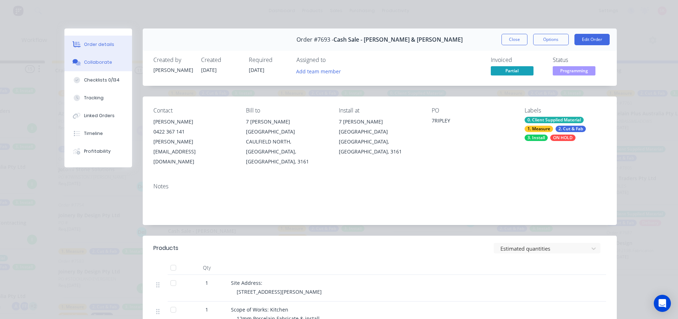
click at [84, 63] on div "Collaborate" at bounding box center [98, 62] width 28 height 6
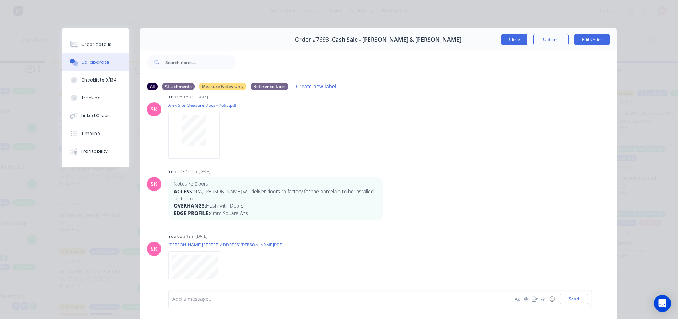
click at [512, 41] on button "Close" at bounding box center [515, 39] width 26 height 11
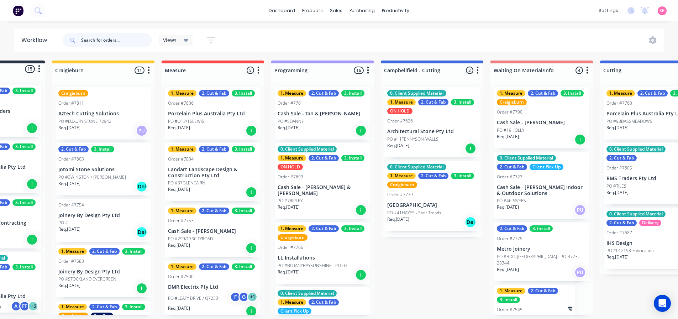
click at [99, 39] on input "text" at bounding box center [116, 40] width 71 height 14
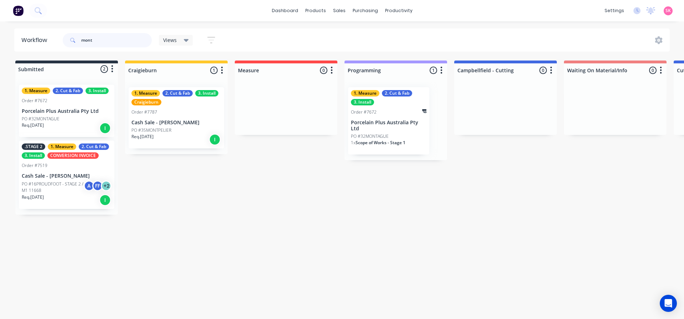
type input "mont"
click at [387, 140] on span "Scope of Works - Stage 1" at bounding box center [380, 143] width 50 height 6
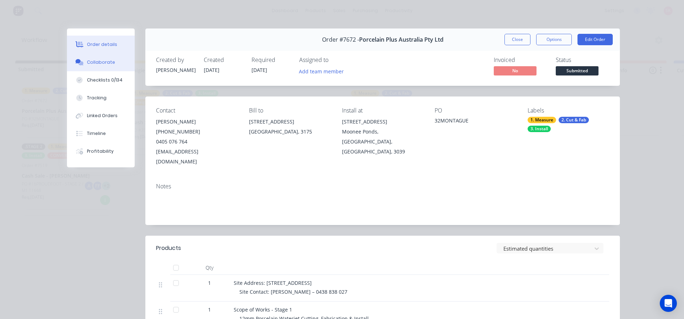
click at [110, 61] on button "Collaborate" at bounding box center [101, 62] width 68 height 18
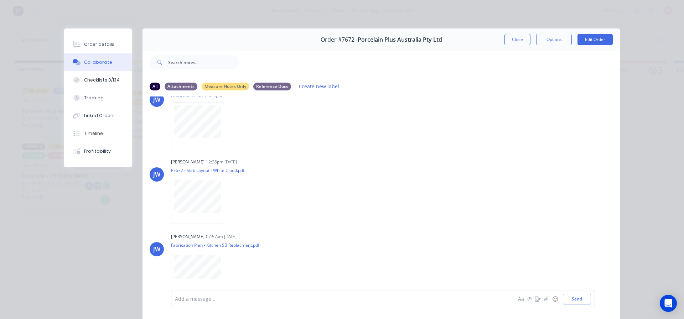
scroll to position [824, 0]
click at [230, 270] on div "Labels Download Delete" at bounding box center [267, 275] width 80 height 10
click at [229, 271] on icon "button" at bounding box center [230, 275] width 2 height 8
click at [249, 271] on button "Download" at bounding box center [277, 276] width 80 height 16
click at [518, 37] on button "Close" at bounding box center [517, 39] width 26 height 11
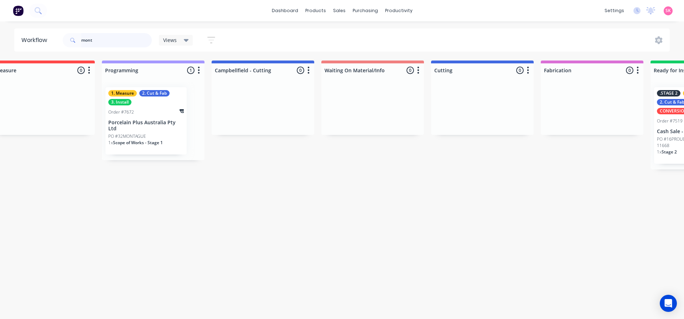
scroll to position [0, 725]
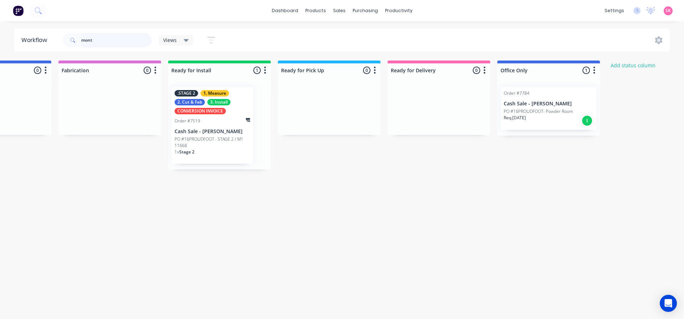
drag, startPoint x: 111, startPoint y: 40, endPoint x: 5, endPoint y: 42, distance: 106.1
click at [5, 42] on div "Workflow mont Views Save new view None (Default) edit Value edit Week 1 - Prior…" at bounding box center [342, 39] width 684 height 23
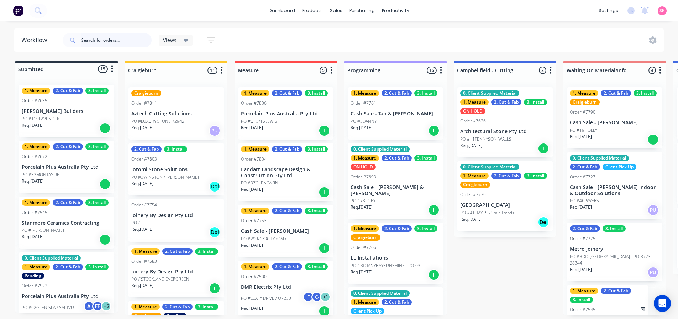
scroll to position [0, 819]
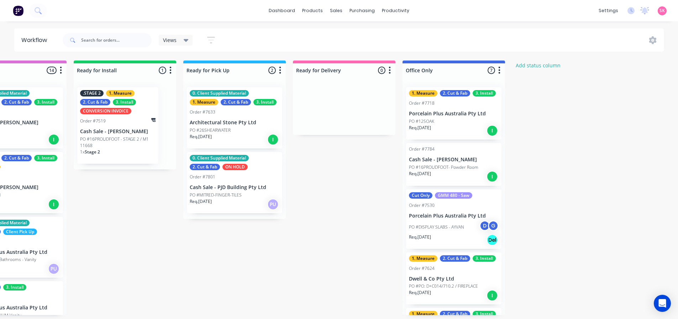
click at [223, 120] on p "Architectural Stone Pty Ltd" at bounding box center [235, 123] width 90 height 6
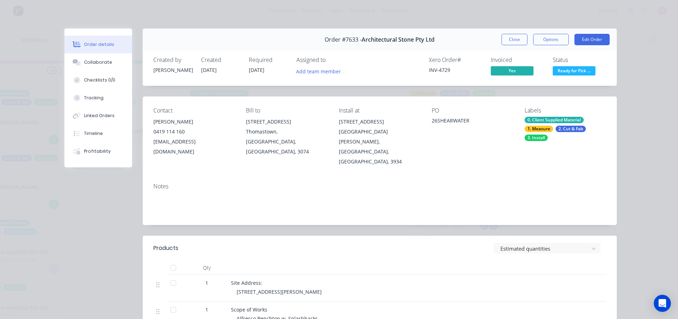
click at [570, 70] on span "Ready for Pick ..." at bounding box center [574, 70] width 43 height 9
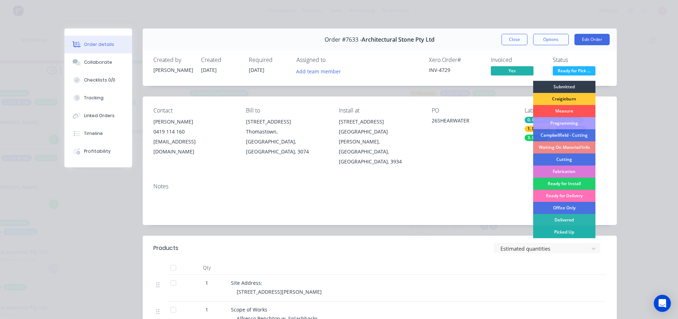
click at [570, 228] on div "Picked Up" at bounding box center [564, 232] width 62 height 12
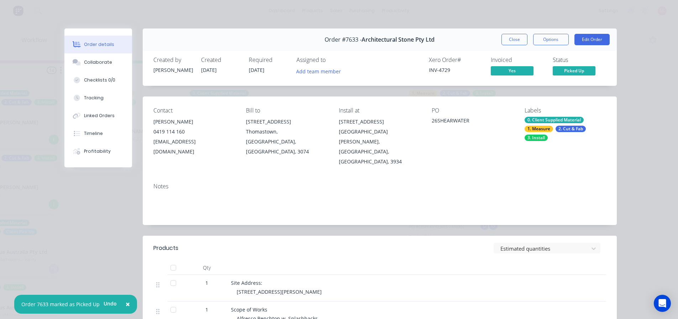
click at [507, 42] on button "Close" at bounding box center [515, 39] width 26 height 11
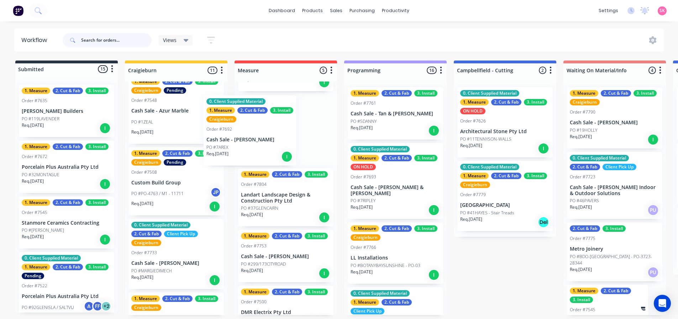
scroll to position [19, 0]
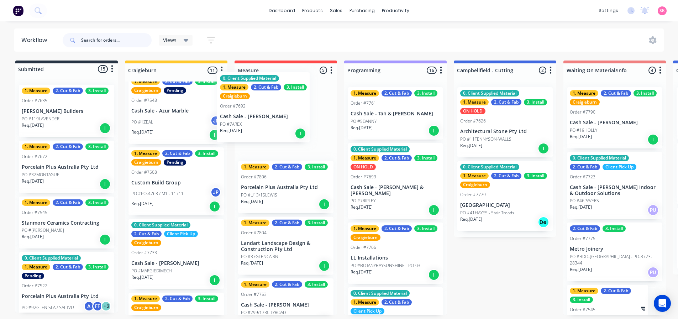
drag, startPoint x: 175, startPoint y: 189, endPoint x: 270, endPoint y: 118, distance: 119.3
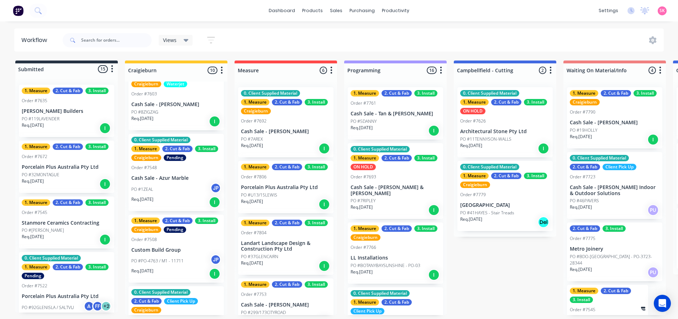
scroll to position [392, 0]
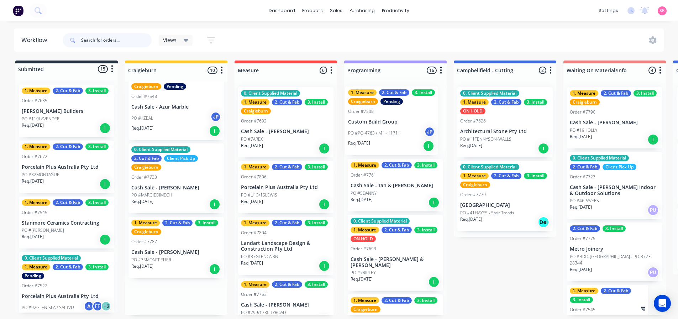
drag, startPoint x: 156, startPoint y: 178, endPoint x: 375, endPoint y: 129, distance: 224.5
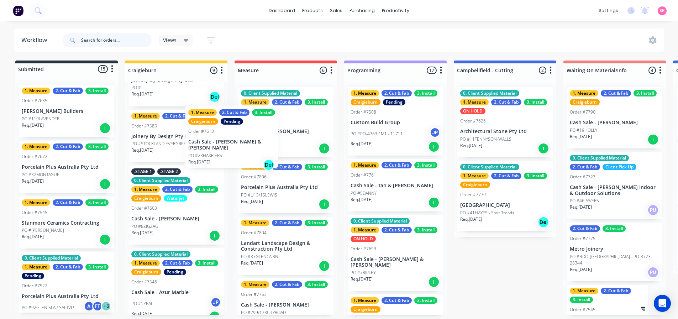
scroll to position [134, 0]
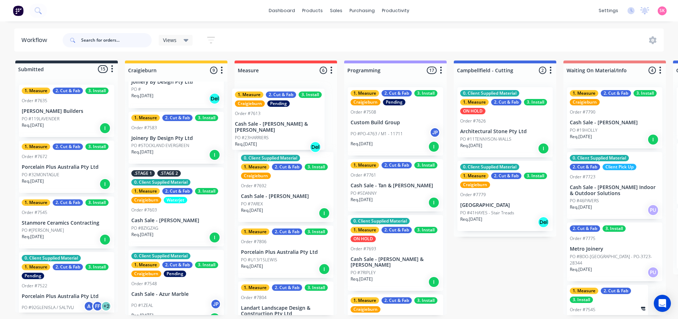
drag, startPoint x: 213, startPoint y: 192, endPoint x: 296, endPoint y: 124, distance: 107.3
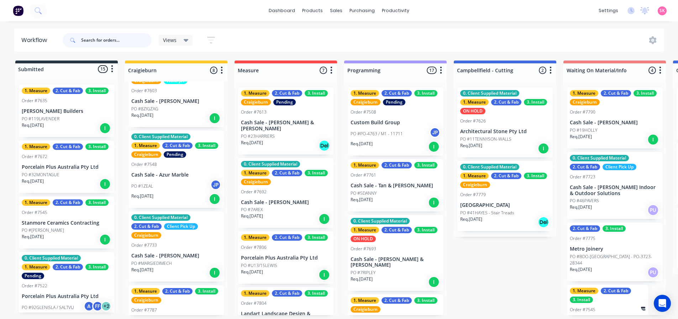
scroll to position [285, 0]
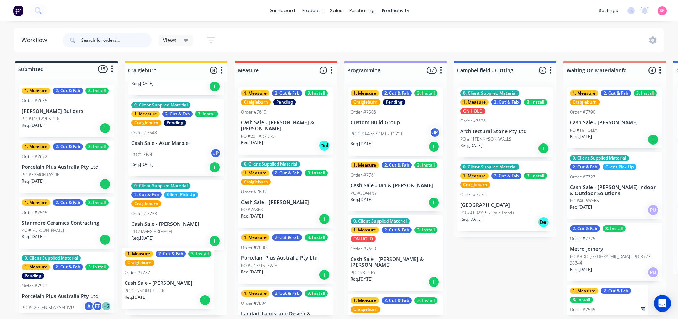
drag, startPoint x: 173, startPoint y: 289, endPoint x: 169, endPoint y: 282, distance: 8.2
click at [169, 282] on div "Craigieburn Order #7811 Aztech Cutting Solutions PO #LUXURY STONE 72942 Req. 08…" at bounding box center [176, 199] width 103 height 234
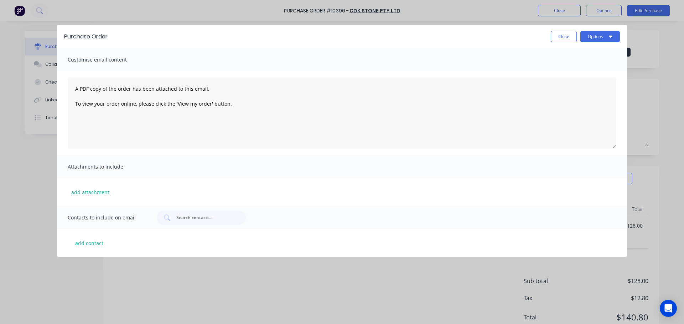
click at [557, 37] on button "Close" at bounding box center [563, 36] width 26 height 11
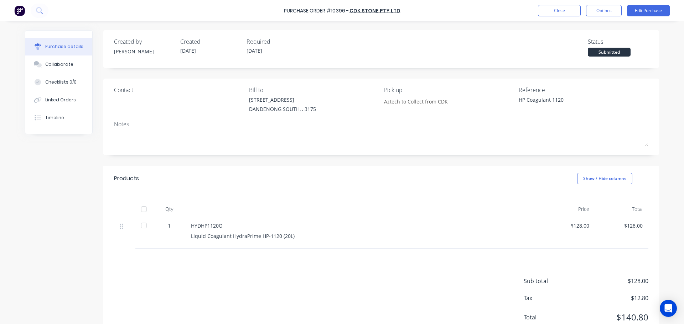
type textarea "x"
